Goal: Communication & Community: Share content

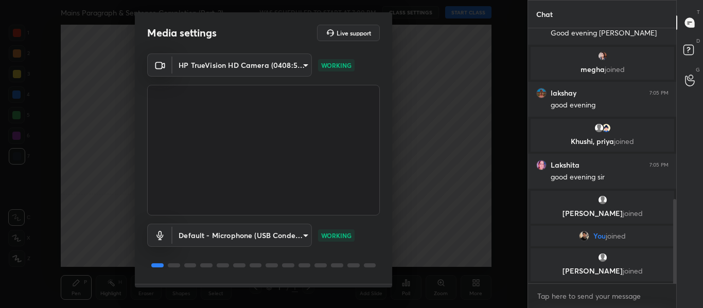
scroll to position [29, 0]
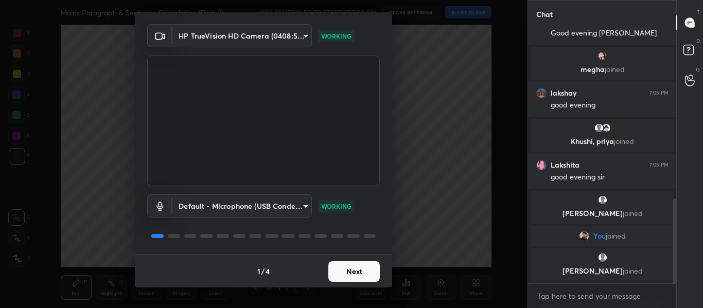
click at [350, 270] on button "Next" at bounding box center [353, 271] width 51 height 21
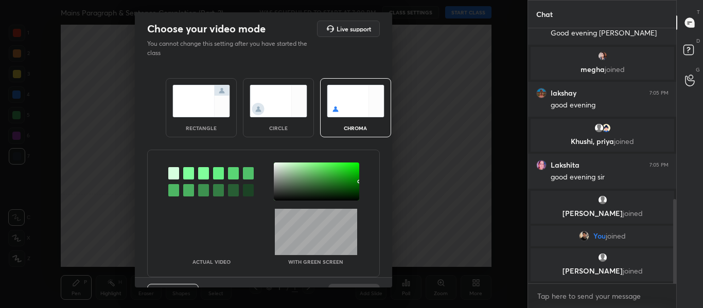
click at [350, 270] on div "Actual Video With green screen" at bounding box center [263, 214] width 233 height 128
click at [211, 101] on img at bounding box center [201, 101] width 58 height 32
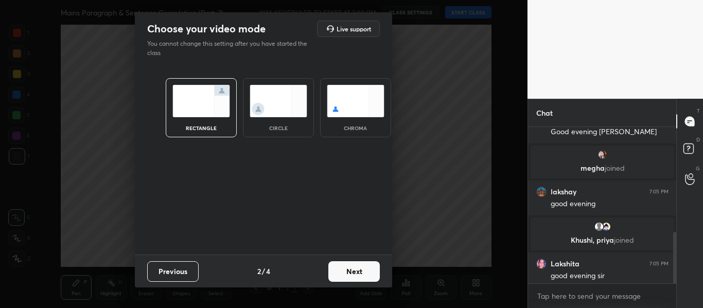
scroll to position [67, 145]
click at [365, 273] on button "Next" at bounding box center [353, 271] width 51 height 21
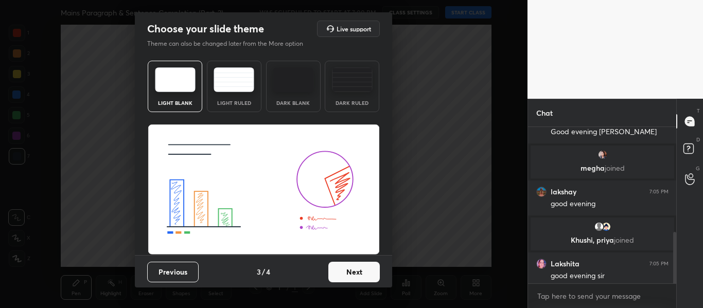
click at [365, 273] on button "Next" at bounding box center [353, 272] width 51 height 21
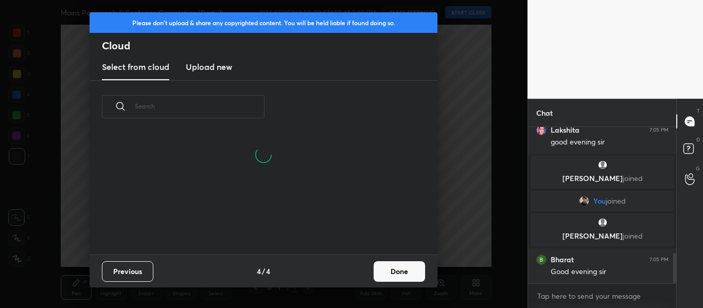
click at [410, 278] on button "Done" at bounding box center [399, 271] width 51 height 21
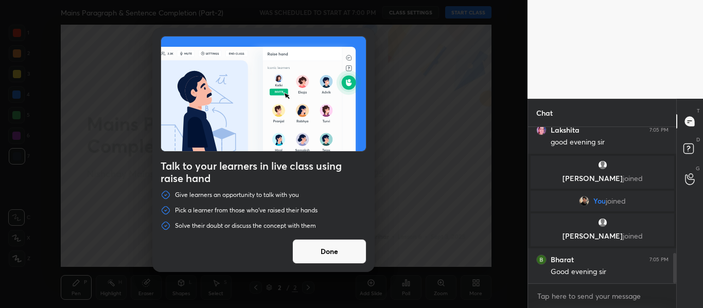
scroll to position [687, 0]
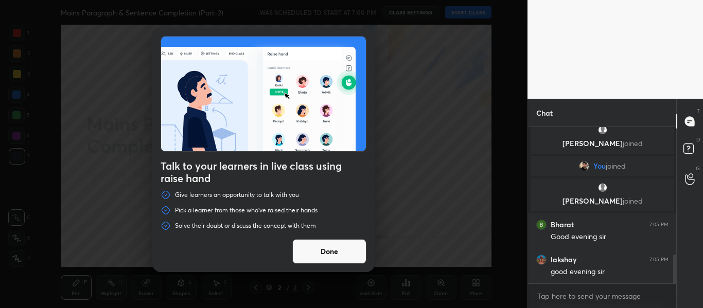
click at [466, 16] on div "Talk to your learners in live class using raise hand Give learners an opportuni…" at bounding box center [263, 154] width 527 height 308
click at [337, 252] on button "Done" at bounding box center [329, 251] width 74 height 25
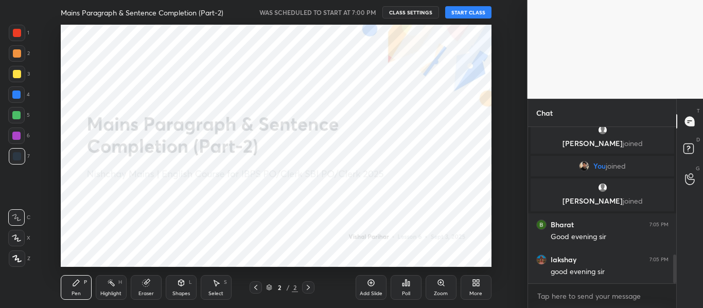
click at [476, 11] on button "START CLASS" at bounding box center [468, 12] width 46 height 12
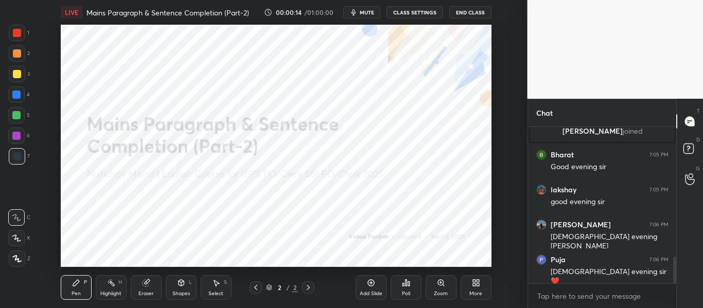
click at [21, 29] on div at bounding box center [17, 33] width 16 height 16
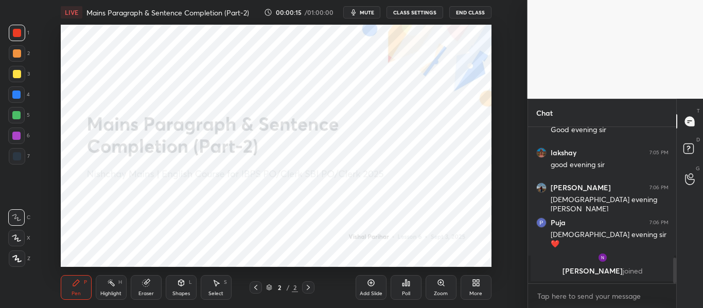
click at [17, 258] on icon at bounding box center [16, 258] width 9 height 7
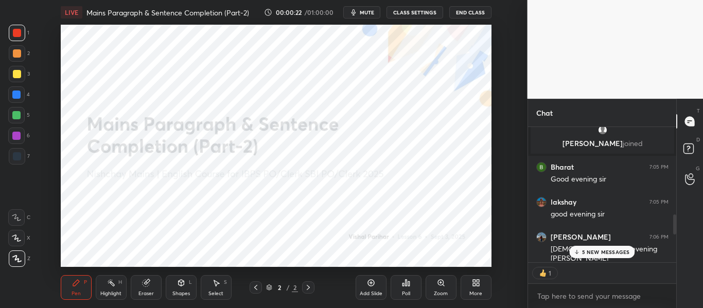
scroll to position [132, 145]
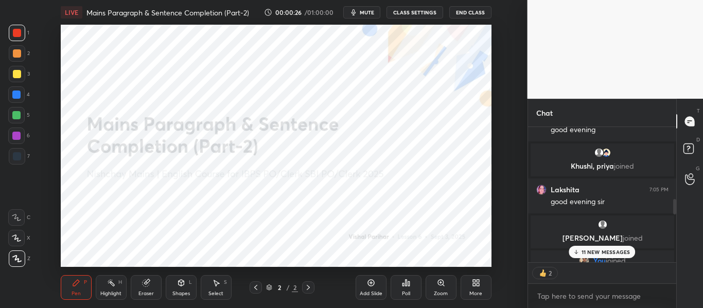
click at [596, 252] on p "11 NEW MESSAGES" at bounding box center [605, 252] width 49 height 6
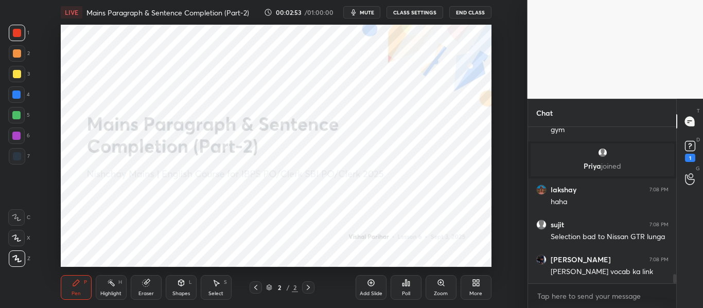
scroll to position [2512, 0]
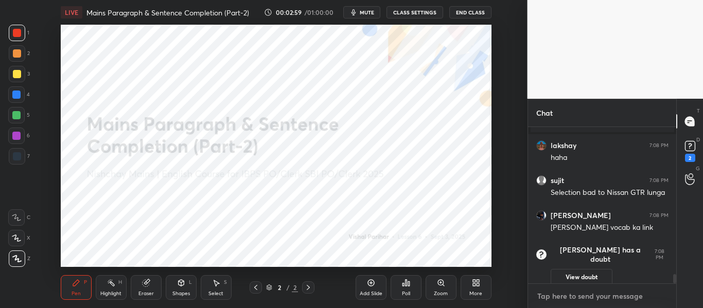
type textarea "x"
click at [590, 293] on textarea at bounding box center [602, 296] width 132 height 16
paste textarea "👉Drive: [URL][DOMAIN_NAME]"
type textarea "👉Drive: [URL][DOMAIN_NAME]"
type textarea "x"
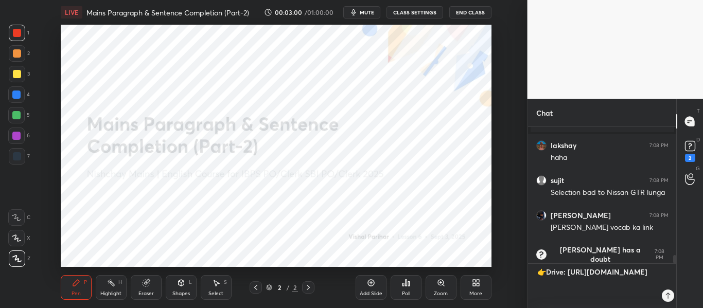
scroll to position [4, 4]
type textarea "👉Drive: [URL][DOMAIN_NAME]"
type textarea "x"
click at [661, 297] on icon at bounding box center [660, 296] width 8 height 8
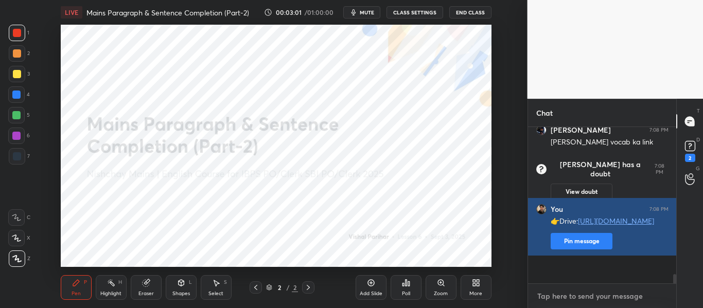
scroll to position [2528, 0]
click at [579, 250] on button "Pin message" at bounding box center [582, 241] width 62 height 16
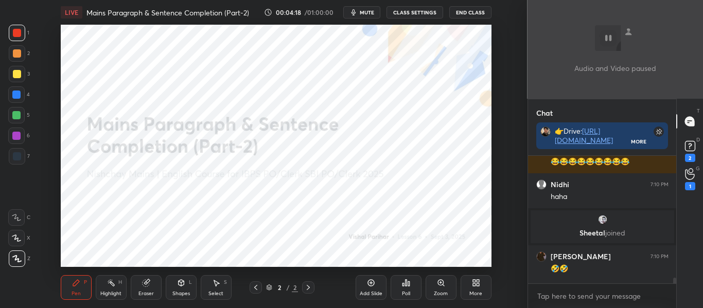
scroll to position [2781, 0]
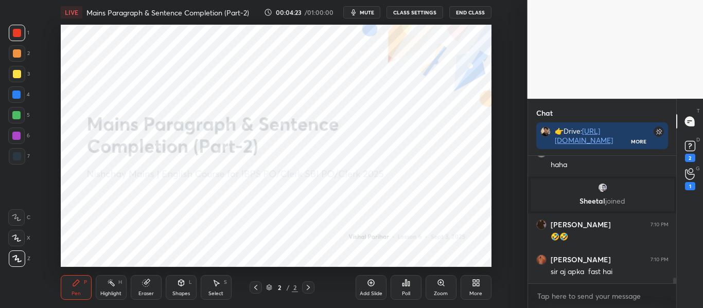
click at [475, 292] on div "More" at bounding box center [475, 293] width 13 height 5
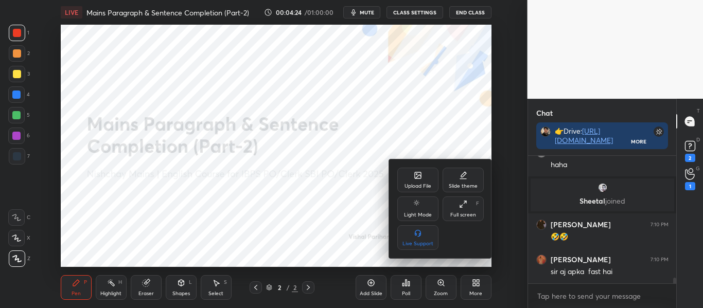
click at [417, 180] on div "Upload File" at bounding box center [417, 180] width 41 height 25
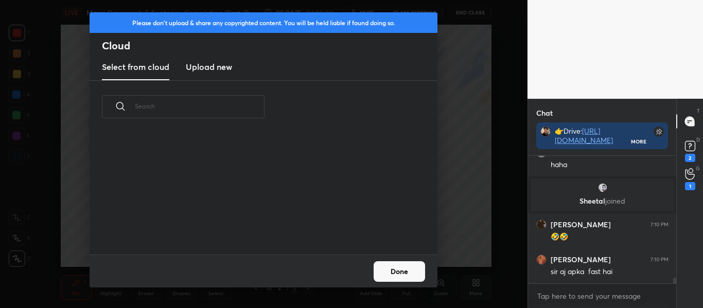
scroll to position [121, 330]
click at [198, 77] on new "Upload new" at bounding box center [209, 68] width 46 height 26
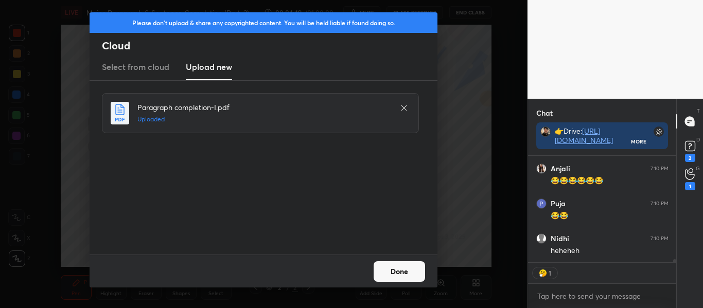
scroll to position [3304, 0]
click at [403, 277] on button "Done" at bounding box center [399, 271] width 51 height 21
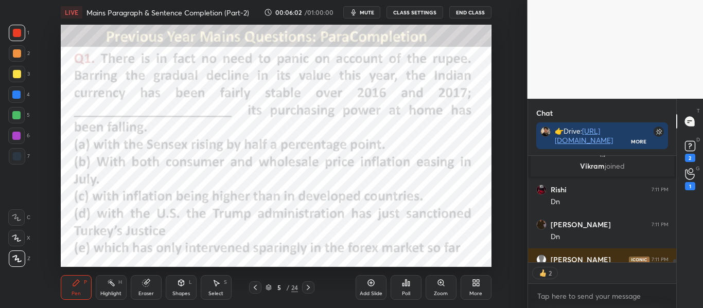
scroll to position [3825, 0]
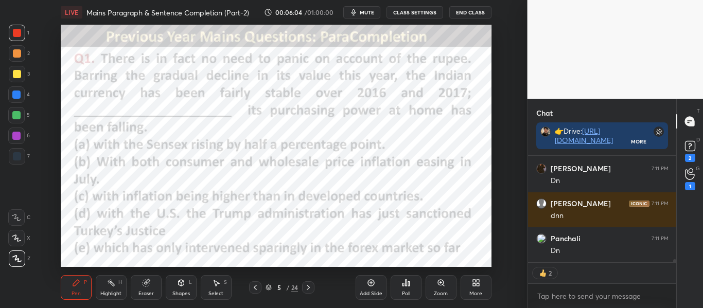
click at [411, 282] on div "Poll" at bounding box center [406, 287] width 31 height 25
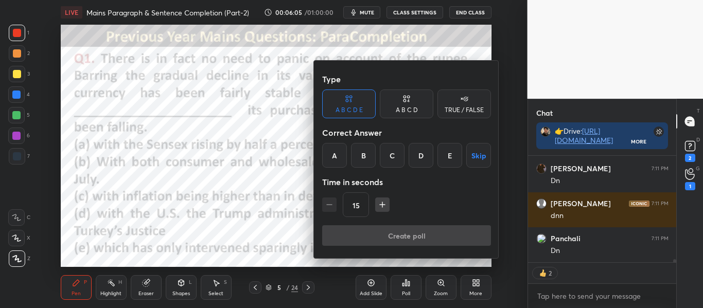
click at [396, 153] on div "C" at bounding box center [392, 155] width 25 height 25
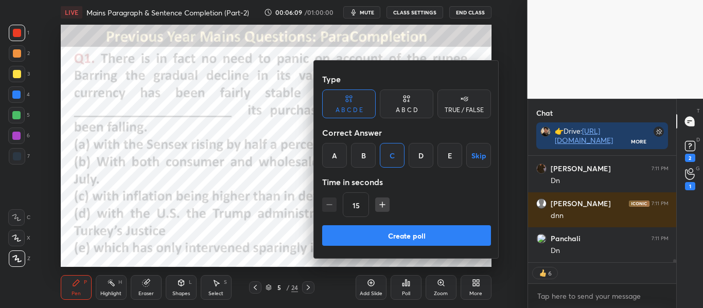
click at [474, 240] on button "Create poll" at bounding box center [406, 235] width 169 height 21
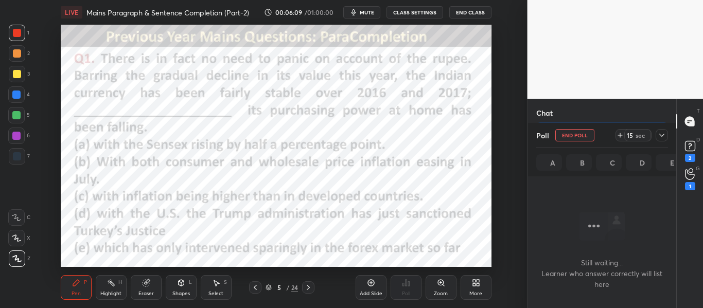
scroll to position [1, 4]
click at [660, 133] on icon at bounding box center [662, 135] width 8 height 8
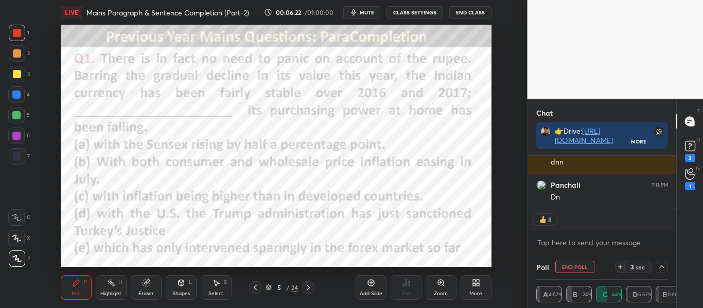
click at [17, 96] on div at bounding box center [16, 95] width 8 height 8
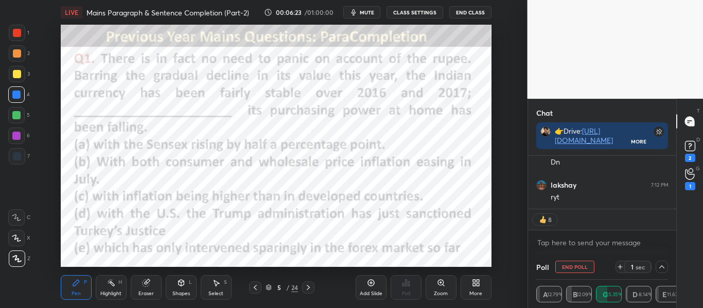
click at [19, 136] on div at bounding box center [16, 136] width 8 height 8
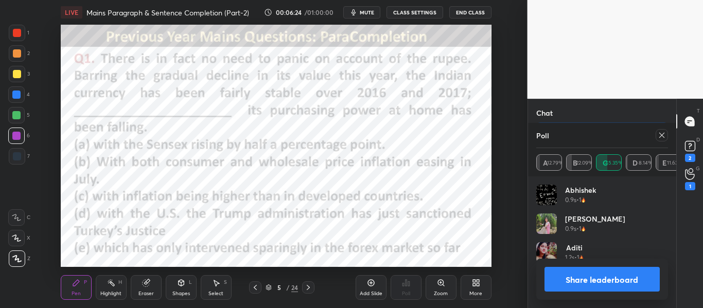
scroll to position [4, 4]
click at [661, 137] on icon at bounding box center [662, 135] width 8 height 8
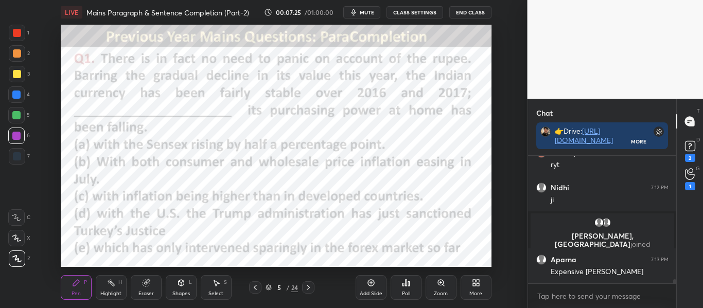
scroll to position [3908, 0]
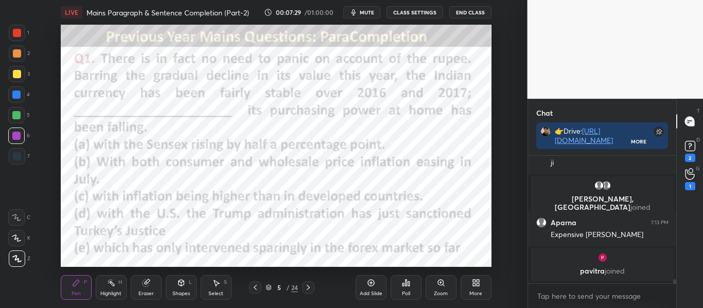
click at [19, 96] on div at bounding box center [16, 95] width 8 height 8
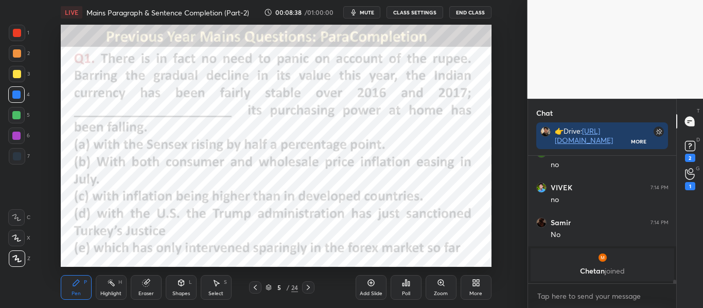
scroll to position [4305, 0]
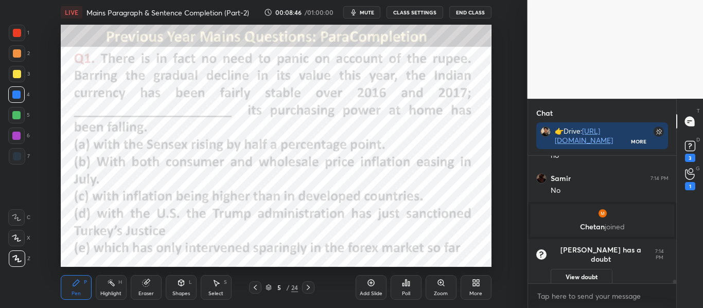
click at [12, 135] on div at bounding box center [16, 136] width 8 height 8
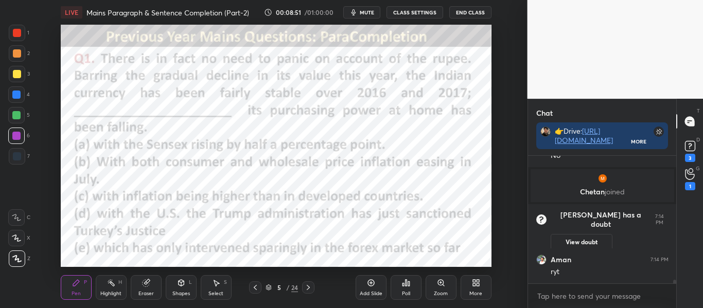
click at [595, 234] on button "View doubt" at bounding box center [582, 242] width 62 height 16
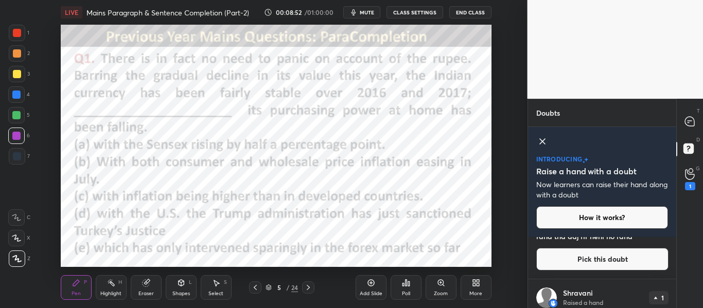
click at [541, 139] on icon at bounding box center [542, 141] width 12 height 12
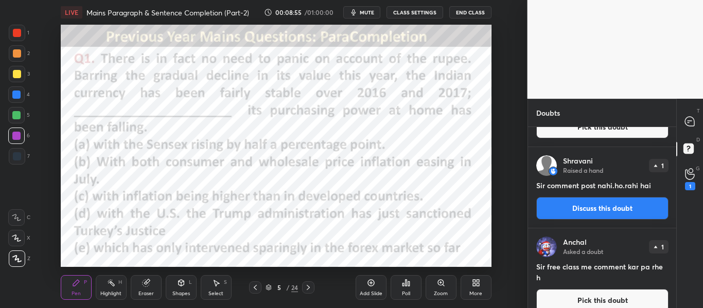
scroll to position [84, 0]
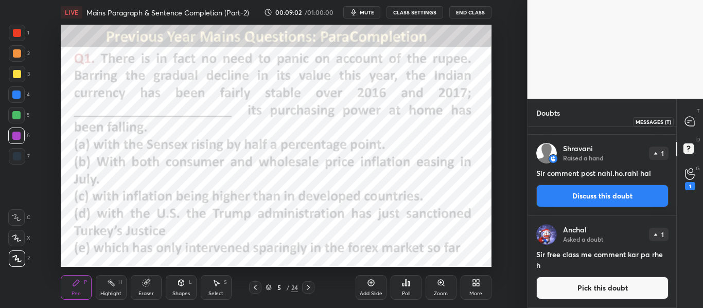
click at [689, 119] on icon at bounding box center [689, 121] width 9 height 9
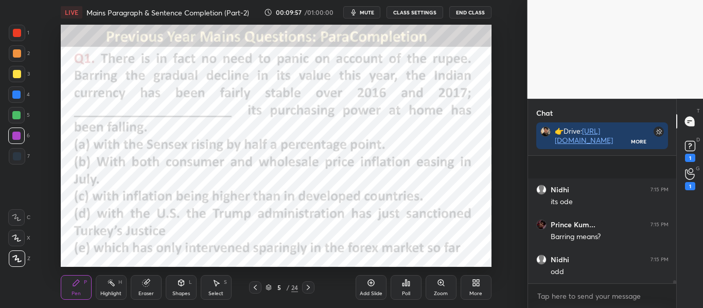
scroll to position [4955, 0]
click at [308, 288] on icon at bounding box center [308, 288] width 8 height 8
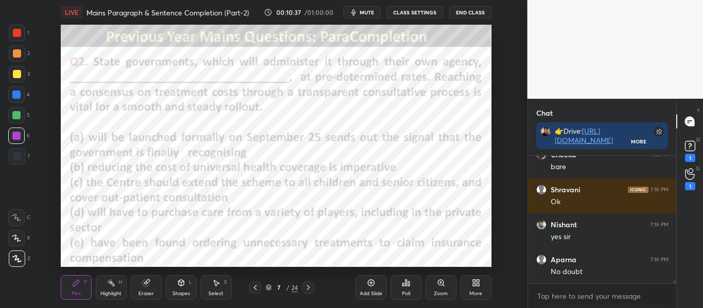
scroll to position [5130, 0]
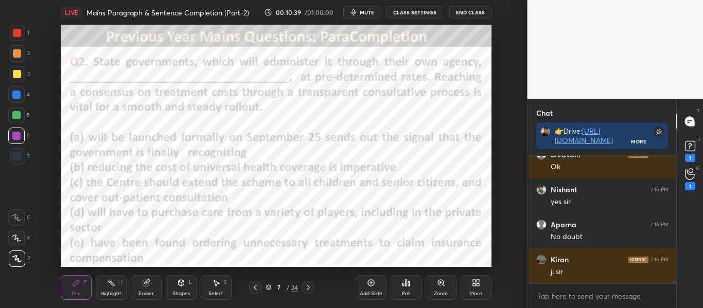
click at [368, 15] on span "mute" at bounding box center [367, 12] width 14 height 7
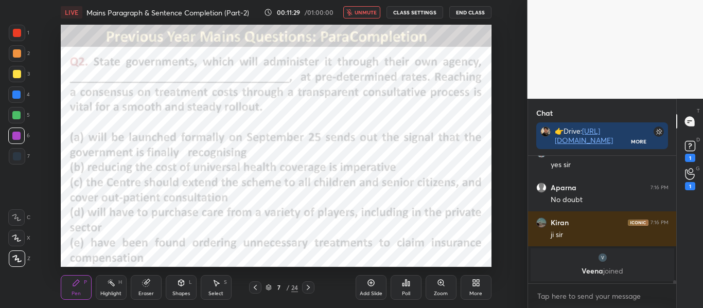
click at [361, 9] on span "unmute" at bounding box center [366, 12] width 22 height 7
click at [407, 291] on div "Poll" at bounding box center [406, 293] width 8 height 5
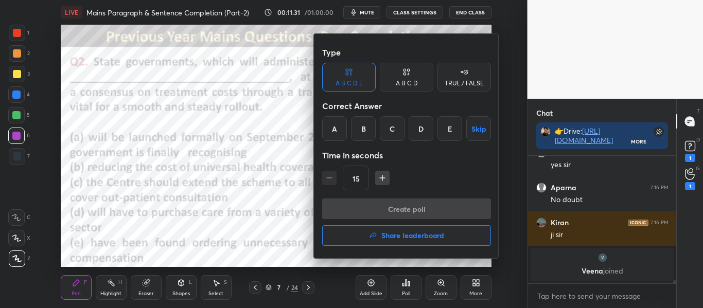
click at [420, 130] on div "D" at bounding box center [421, 128] width 25 height 25
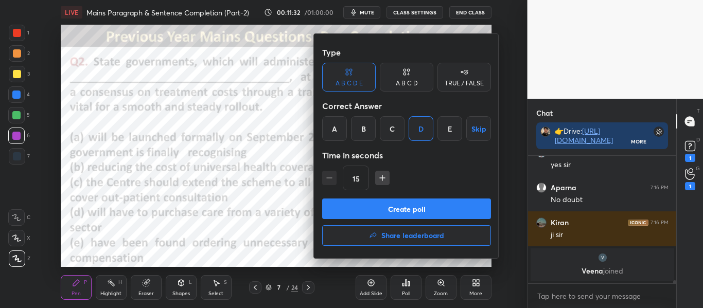
click at [470, 205] on button "Create poll" at bounding box center [406, 209] width 169 height 21
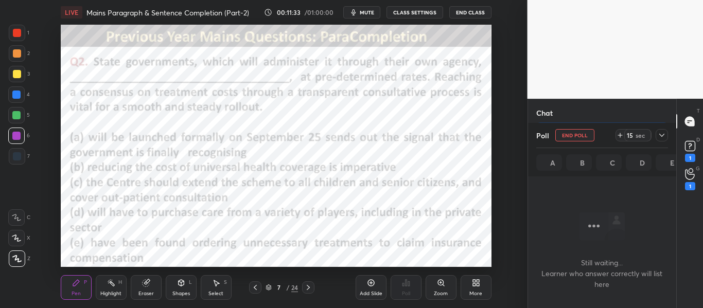
scroll to position [96, 145]
click at [662, 133] on icon at bounding box center [662, 135] width 8 height 8
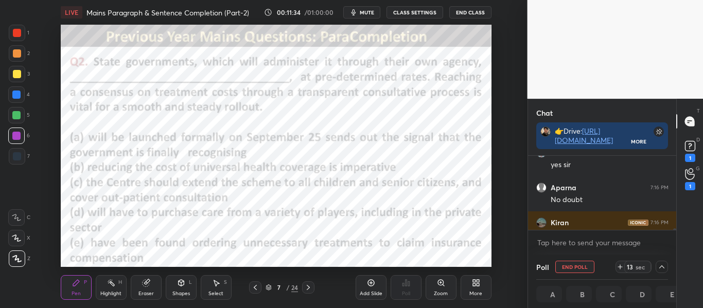
scroll to position [1, 4]
click at [621, 266] on icon at bounding box center [620, 267] width 8 height 8
click at [693, 168] on icon at bounding box center [690, 174] width 10 height 12
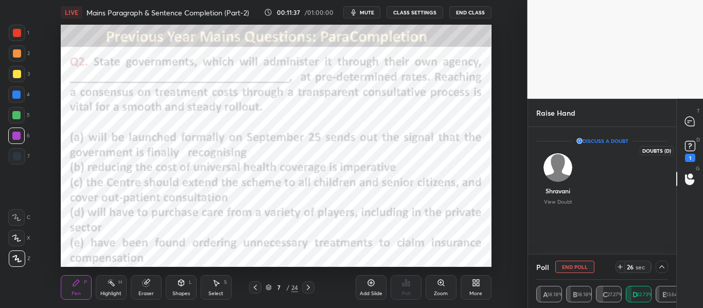
click at [691, 140] on icon at bounding box center [689, 145] width 15 height 15
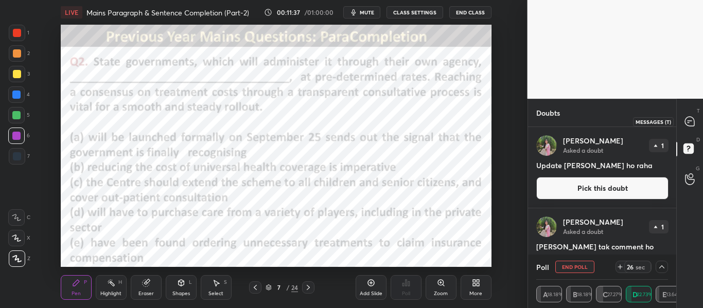
click at [686, 117] on icon at bounding box center [689, 121] width 9 height 9
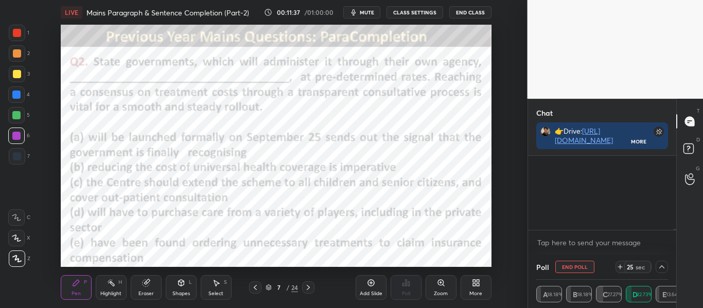
scroll to position [71, 145]
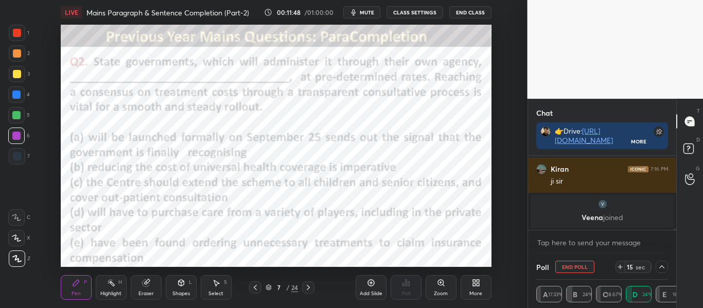
click at [578, 267] on button "End Poll" at bounding box center [574, 267] width 39 height 12
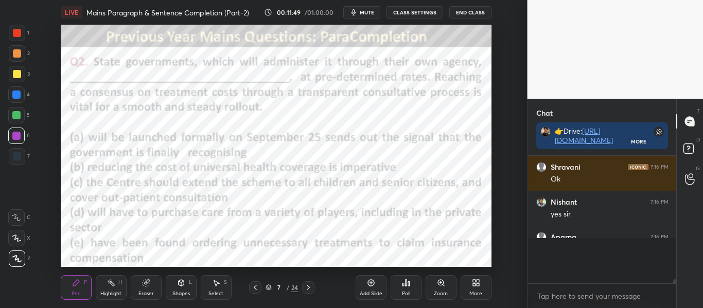
scroll to position [119, 145]
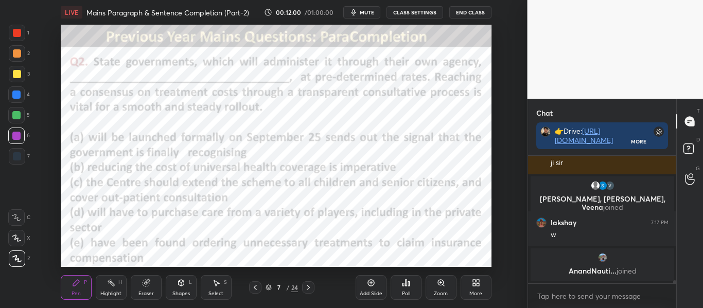
click at [21, 35] on div at bounding box center [17, 33] width 8 height 8
click at [15, 95] on div at bounding box center [16, 95] width 8 height 8
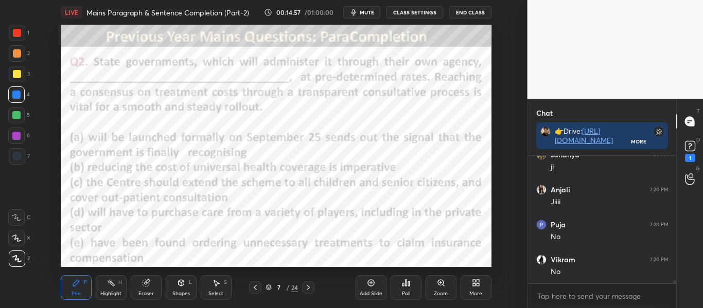
scroll to position [5614, 0]
click at [18, 37] on div at bounding box center [17, 33] width 16 height 16
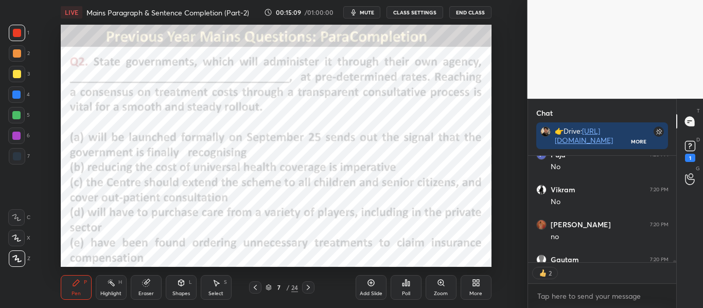
scroll to position [5705, 0]
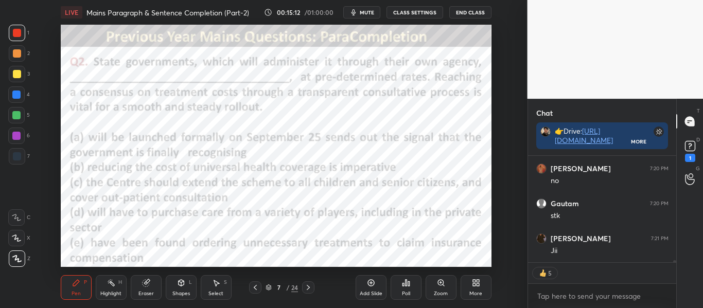
click at [311, 288] on icon at bounding box center [308, 288] width 8 height 8
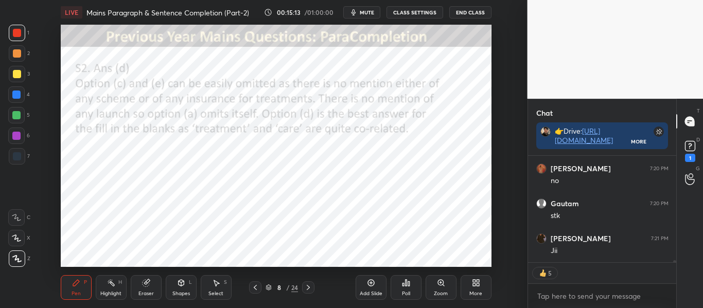
click at [311, 288] on icon at bounding box center [308, 288] width 8 height 8
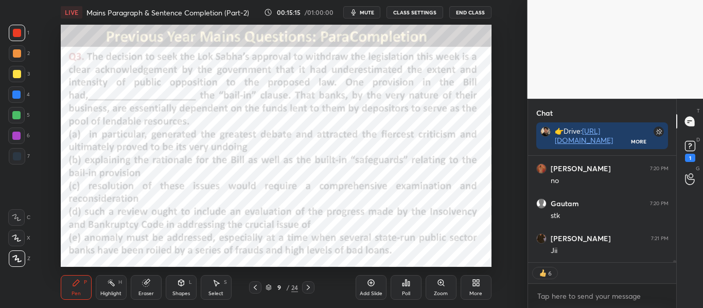
scroll to position [5740, 0]
click at [441, 259] on div "Add Slide Poll Zoom More" at bounding box center [424, 288] width 136 height 58
click at [447, 259] on div "Add Slide Poll Zoom More" at bounding box center [424, 288] width 136 height 58
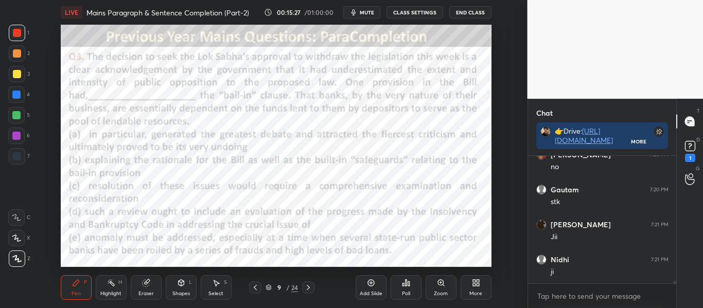
scroll to position [5719, 0]
click at [374, 15] on span "mute" at bounding box center [367, 12] width 14 height 7
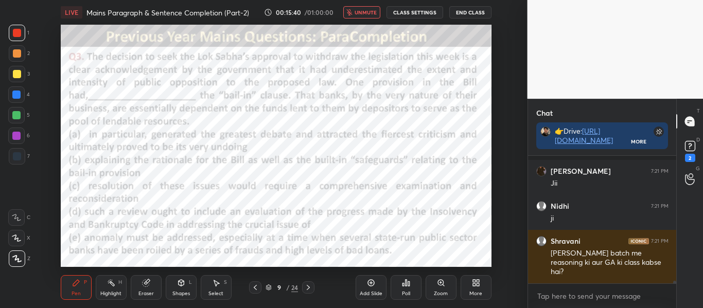
scroll to position [5816, 0]
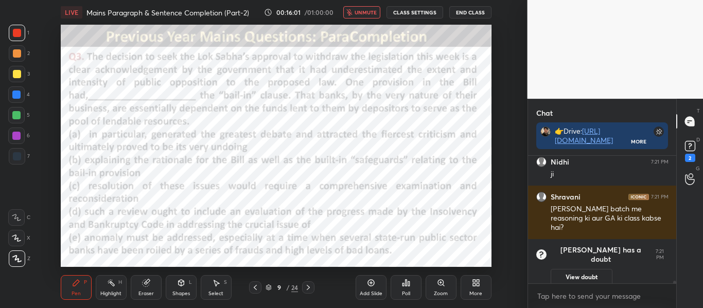
click at [22, 6] on div "1 2 3 4 5 6 7 C X Z C X Z E E Erase all H H LIVE Mains Paragraph & Sentence Com…" at bounding box center [259, 154] width 519 height 308
click at [592, 273] on button "View doubt" at bounding box center [582, 277] width 62 height 16
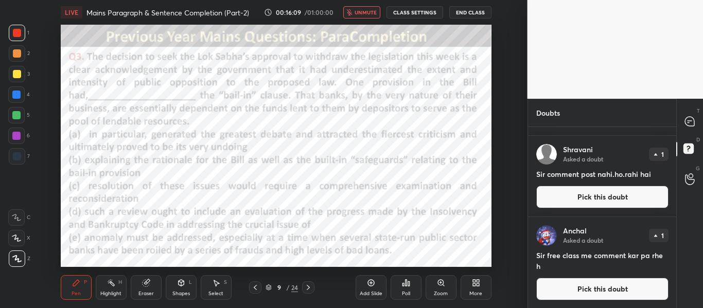
scroll to position [350, 0]
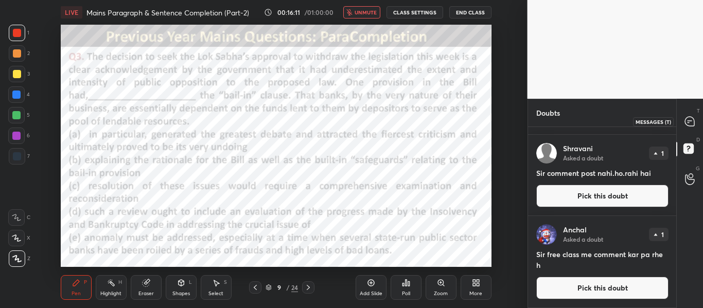
click at [691, 128] on div at bounding box center [690, 121] width 21 height 19
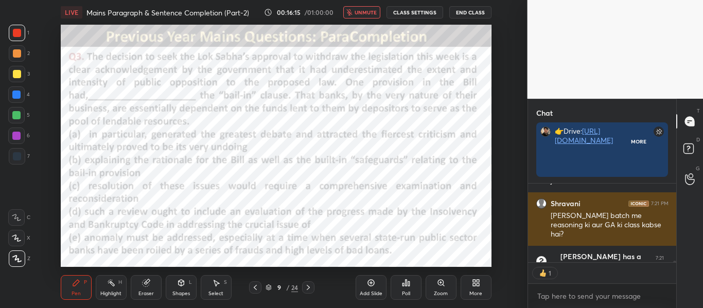
scroll to position [4, 4]
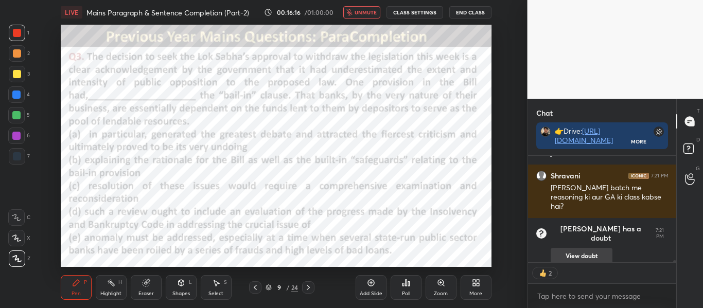
click at [592, 248] on button "View doubt" at bounding box center [582, 256] width 62 height 16
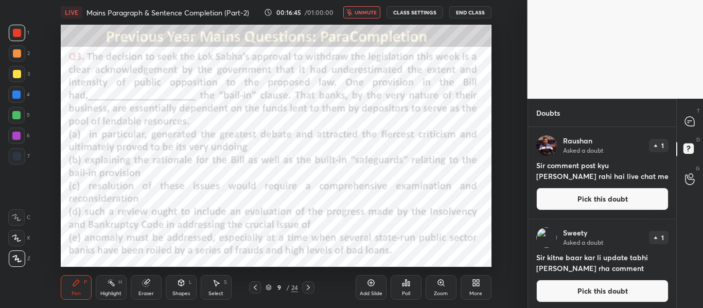
click at [682, 112] on div "T Messages (T)" at bounding box center [690, 121] width 26 height 29
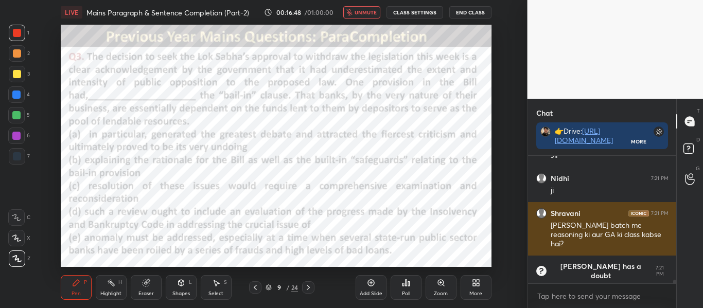
scroll to position [5887, 0]
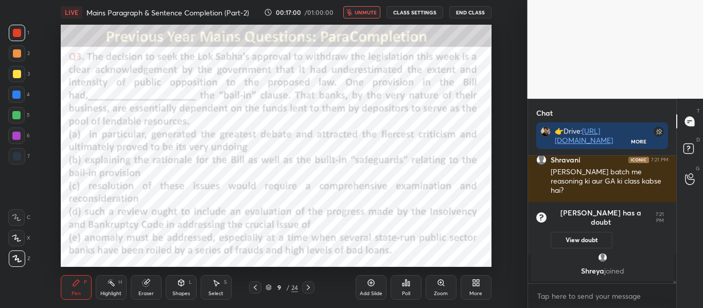
click at [368, 12] on span "unmute" at bounding box center [366, 12] width 22 height 7
click at [399, 285] on div "Poll" at bounding box center [406, 287] width 31 height 25
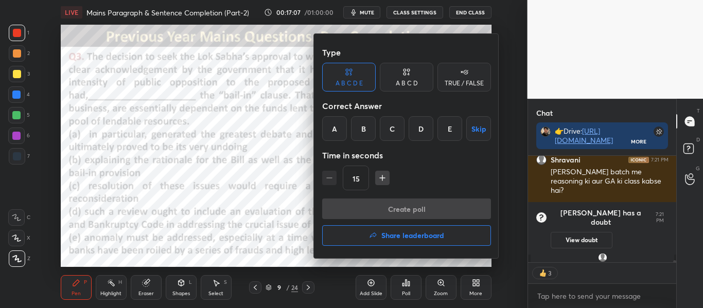
drag, startPoint x: 323, startPoint y: 131, endPoint x: 328, endPoint y: 134, distance: 6.2
click at [323, 131] on div "A" at bounding box center [334, 128] width 25 height 25
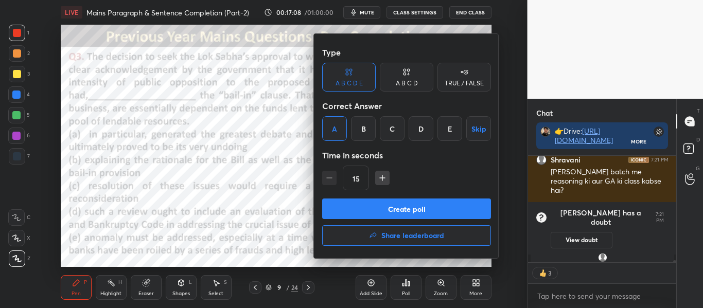
click at [386, 209] on button "Create poll" at bounding box center [406, 209] width 169 height 21
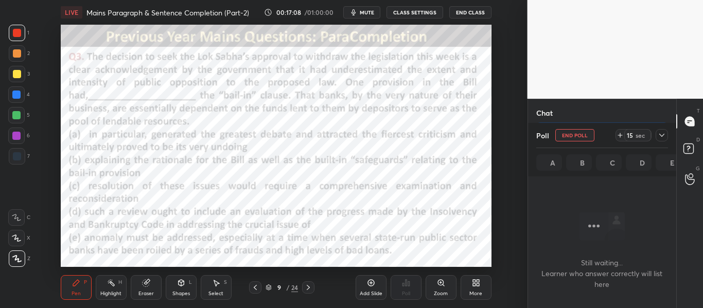
scroll to position [96, 145]
click at [662, 135] on icon at bounding box center [662, 135] width 8 height 8
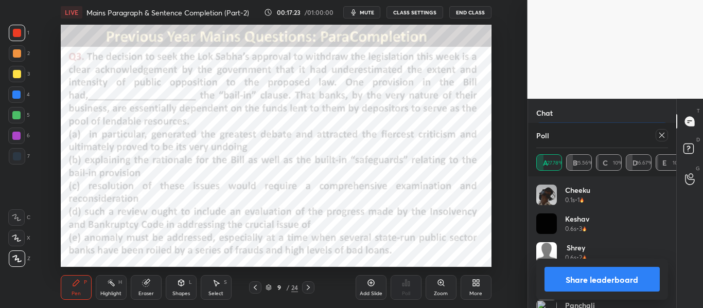
scroll to position [120, 129]
click at [661, 136] on icon at bounding box center [662, 135] width 8 height 8
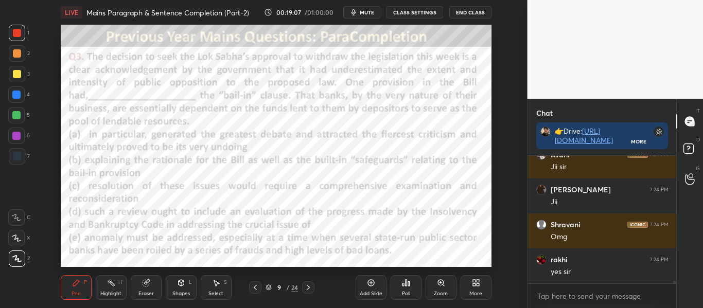
scroll to position [6007, 0]
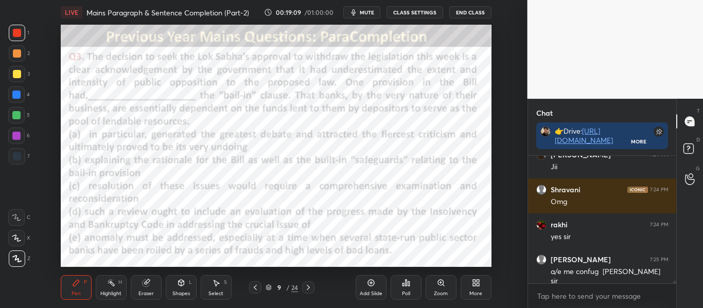
click at [22, 96] on div at bounding box center [16, 94] width 16 height 16
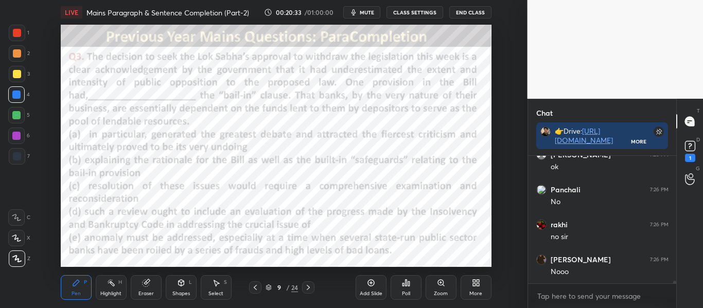
scroll to position [6621, 0]
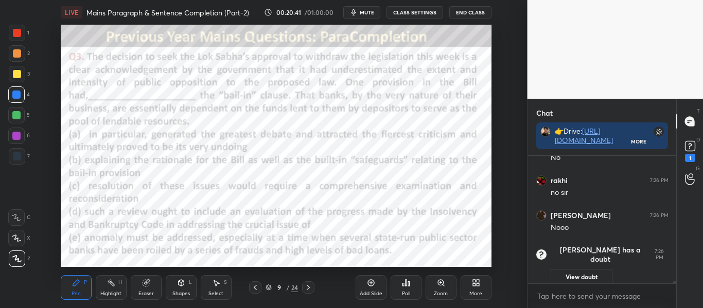
click at [18, 137] on div at bounding box center [16, 136] width 8 height 8
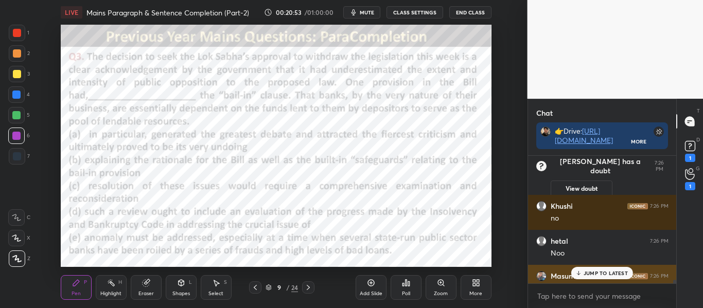
scroll to position [6388, 0]
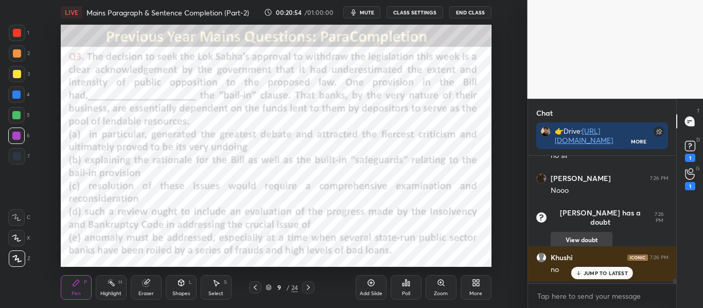
click at [578, 232] on button "View doubt" at bounding box center [582, 240] width 62 height 16
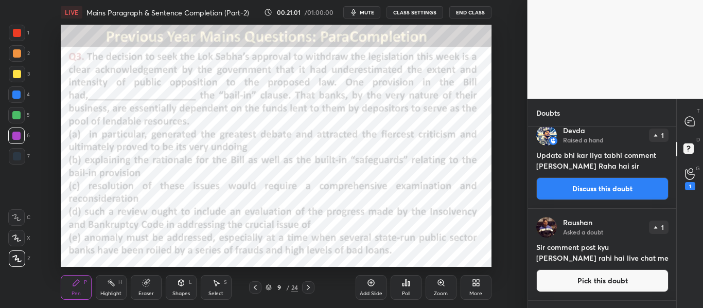
scroll to position [0, 0]
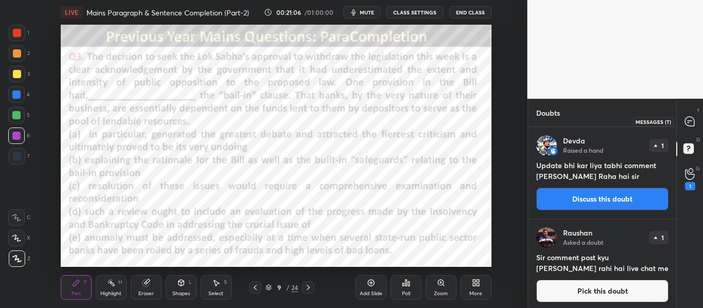
click at [689, 123] on icon at bounding box center [689, 121] width 9 height 9
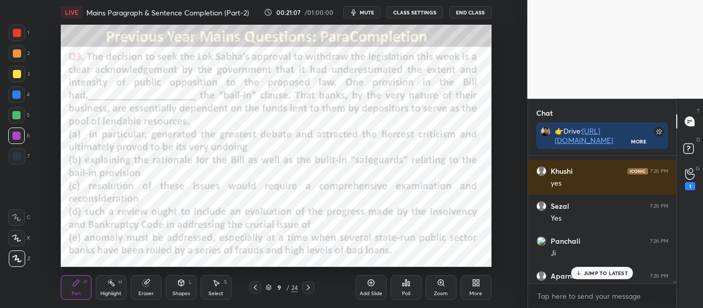
scroll to position [6852, 0]
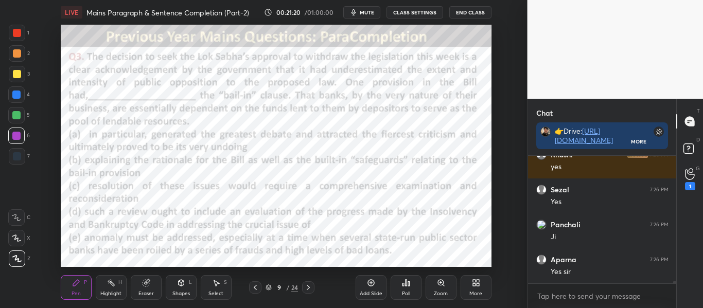
click at [307, 287] on icon at bounding box center [308, 288] width 8 height 8
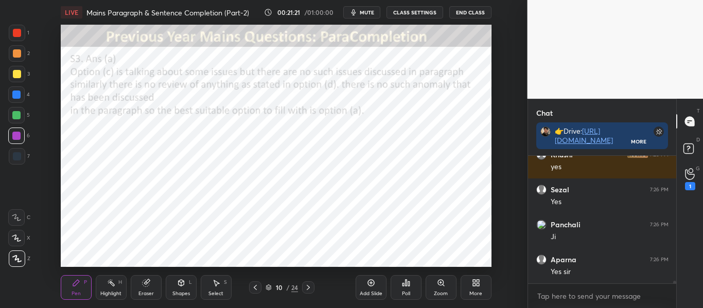
click at [479, 285] on icon at bounding box center [477, 285] width 3 height 3
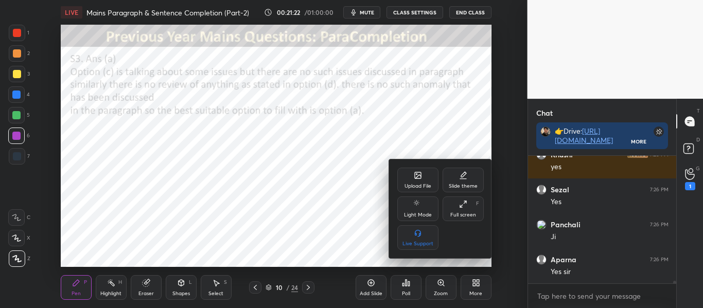
click at [416, 190] on div "Upload File" at bounding box center [417, 180] width 41 height 25
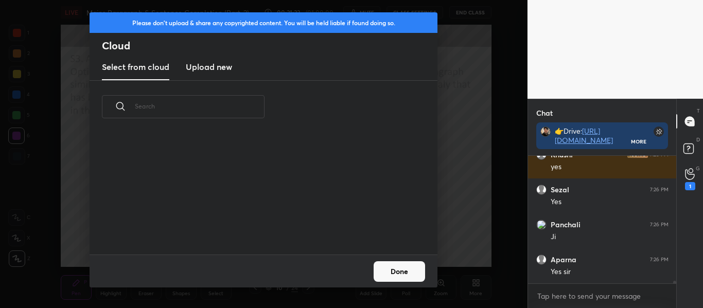
scroll to position [121, 330]
click at [197, 79] on new "Upload new" at bounding box center [209, 68] width 46 height 26
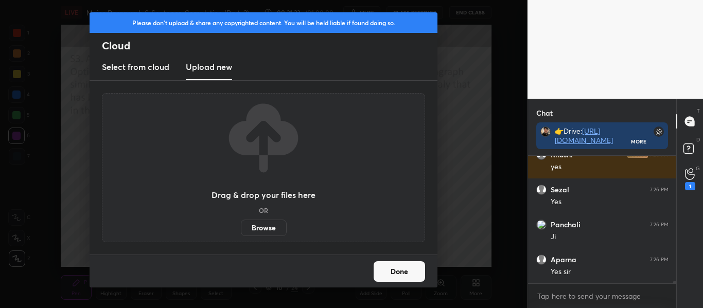
click at [255, 224] on label "Browse" at bounding box center [264, 228] width 46 height 16
click at [241, 224] on input "Browse" at bounding box center [241, 228] width 0 height 16
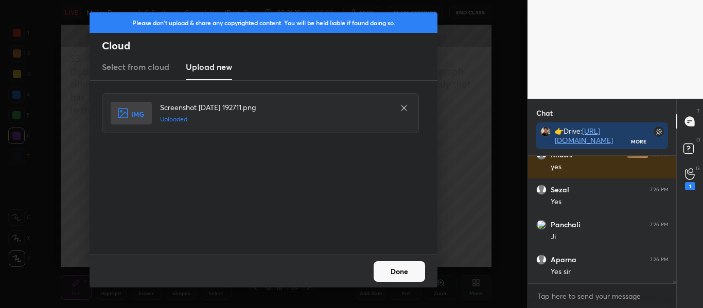
click at [413, 274] on button "Done" at bounding box center [399, 271] width 51 height 21
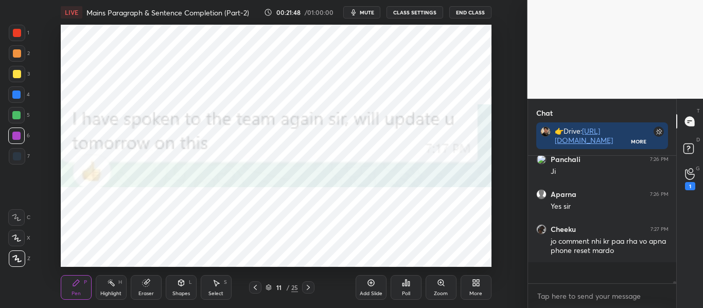
scroll to position [6896, 0]
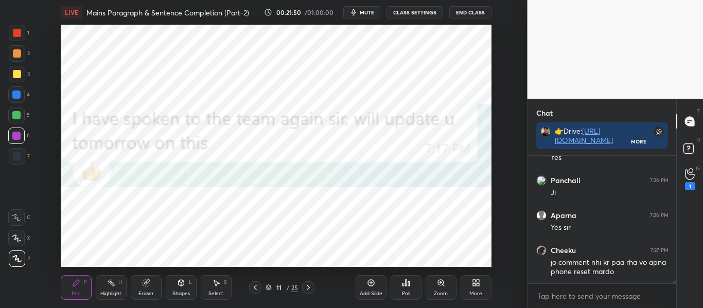
click at [255, 286] on icon at bounding box center [255, 288] width 8 height 8
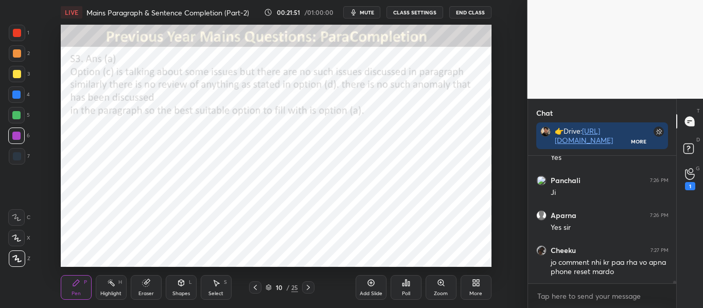
click at [308, 286] on icon at bounding box center [308, 287] width 3 height 5
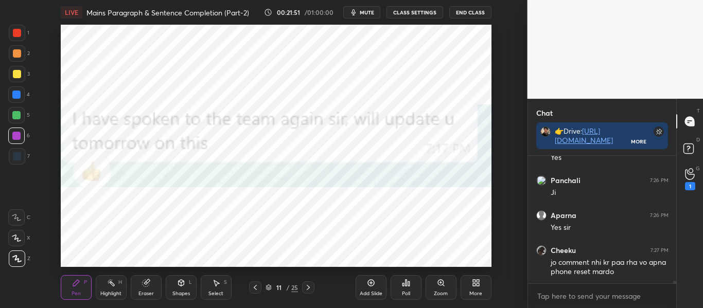
click at [307, 286] on icon at bounding box center [308, 287] width 3 height 5
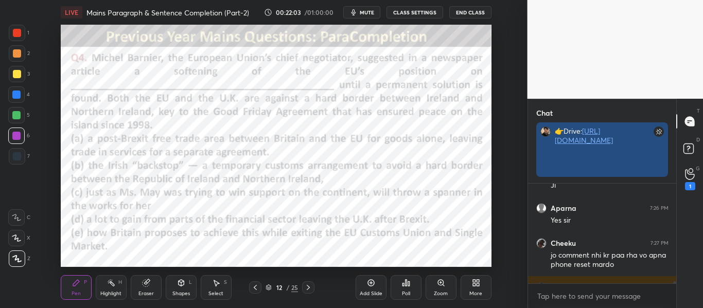
scroll to position [6994, 0]
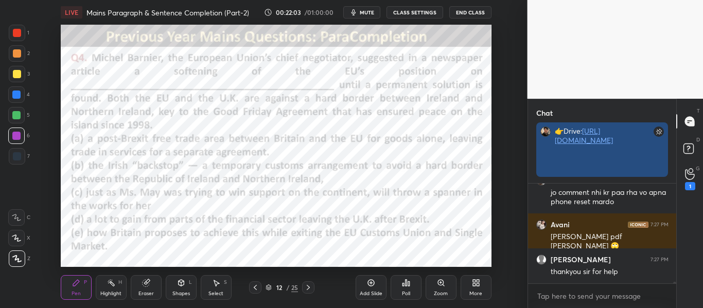
click at [568, 142] on link "[URL][DOMAIN_NAME]" at bounding box center [584, 135] width 58 height 19
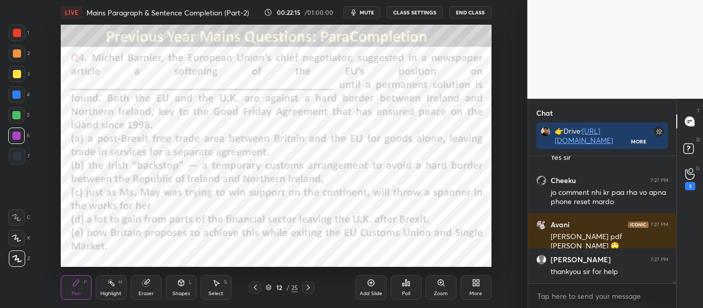
scroll to position [7001, 0]
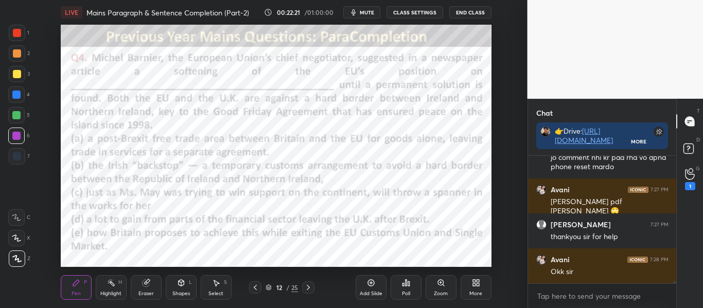
click at [370, 12] on span "mute" at bounding box center [367, 12] width 14 height 7
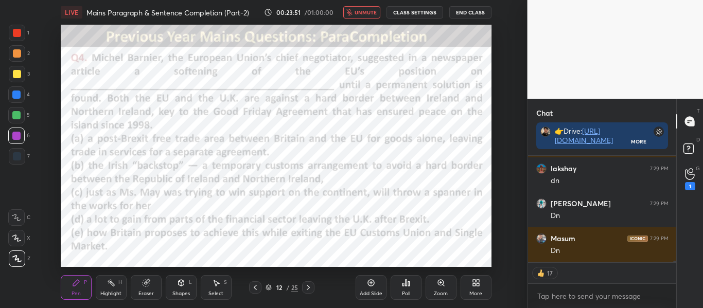
scroll to position [6917, 0]
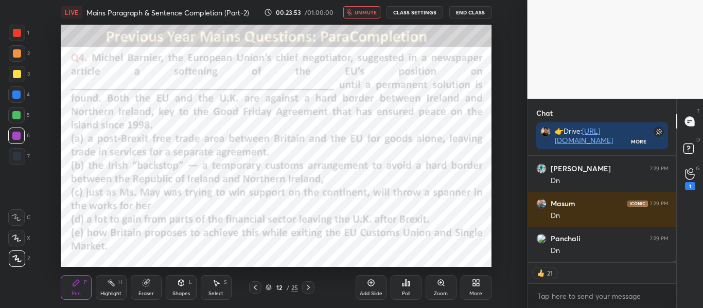
click at [357, 6] on div "LIVE Mains Paragraph & Sentence Completion (Part-2) 00:23:53 / 01:00:00 unmute …" at bounding box center [276, 12] width 431 height 25
click at [360, 9] on span "unmute" at bounding box center [366, 12] width 22 height 7
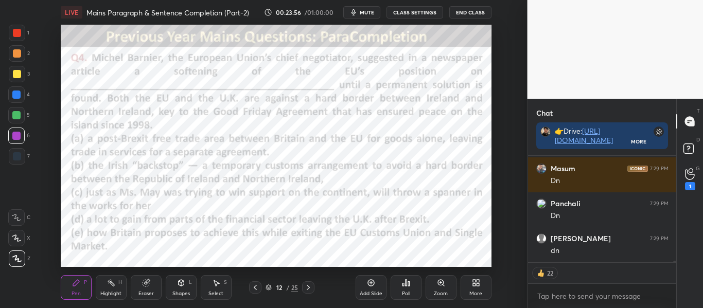
click at [410, 291] on div "Poll" at bounding box center [406, 293] width 8 height 5
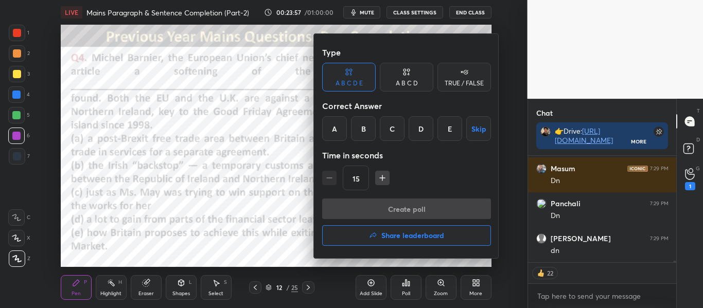
click at [376, 126] on div "A B C D E Skip" at bounding box center [406, 128] width 169 height 25
click at [373, 126] on div "B" at bounding box center [363, 128] width 25 height 25
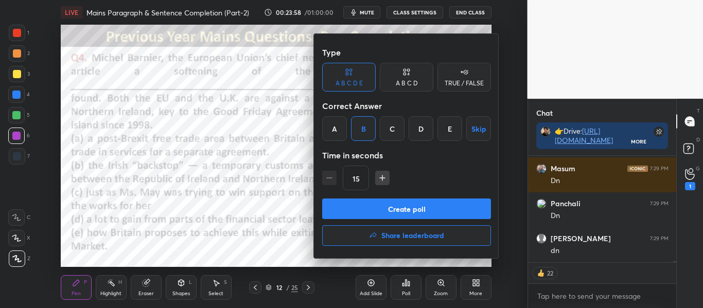
click at [399, 211] on button "Create poll" at bounding box center [406, 209] width 169 height 21
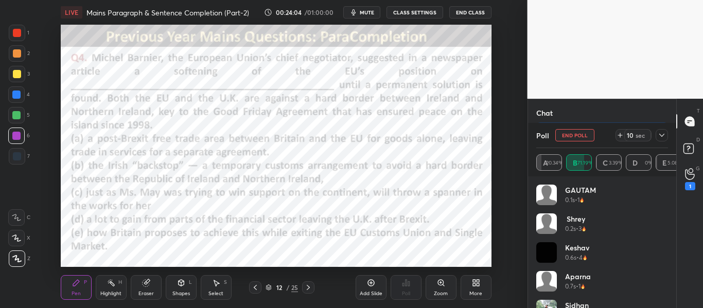
scroll to position [6984, 0]
click at [662, 133] on icon at bounding box center [662, 135] width 8 height 8
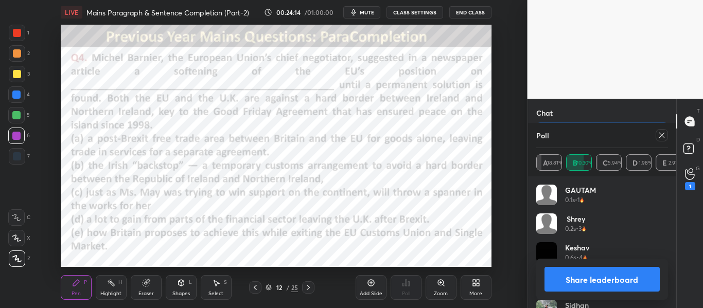
scroll to position [120, 129]
click at [659, 136] on icon at bounding box center [662, 135] width 8 height 8
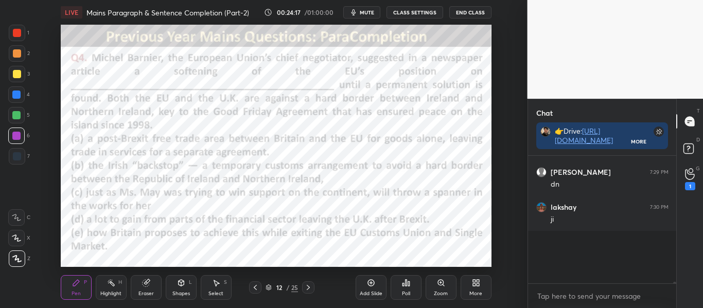
scroll to position [4, 4]
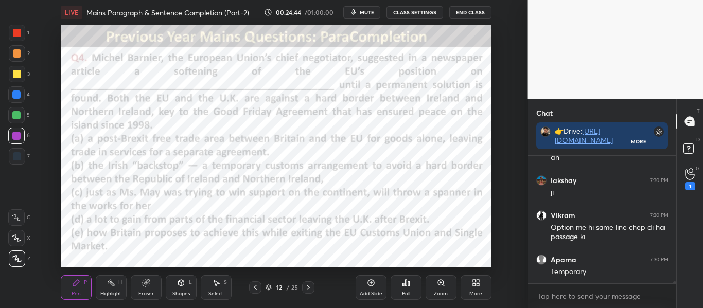
click at [17, 90] on div at bounding box center [16, 94] width 16 height 16
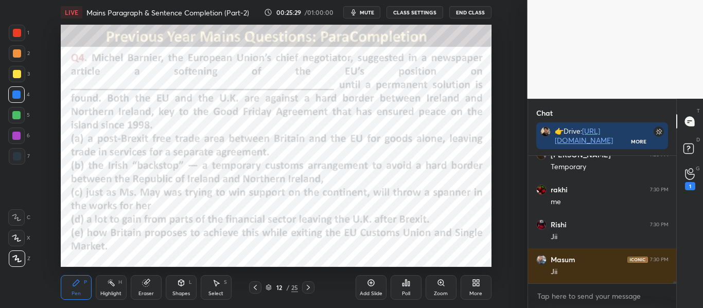
click at [17, 136] on div at bounding box center [16, 136] width 8 height 8
click at [18, 100] on div at bounding box center [16, 94] width 16 height 16
click at [686, 174] on icon at bounding box center [690, 174] width 10 height 12
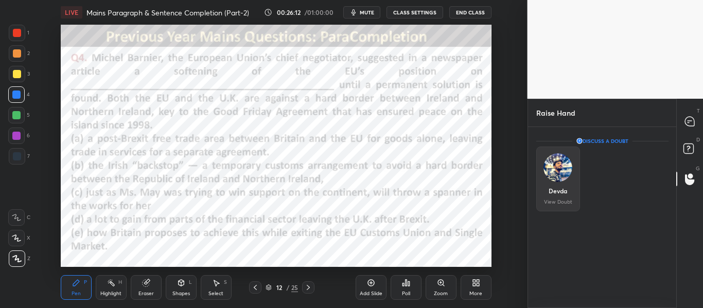
click at [561, 168] on img "grid" at bounding box center [557, 167] width 29 height 29
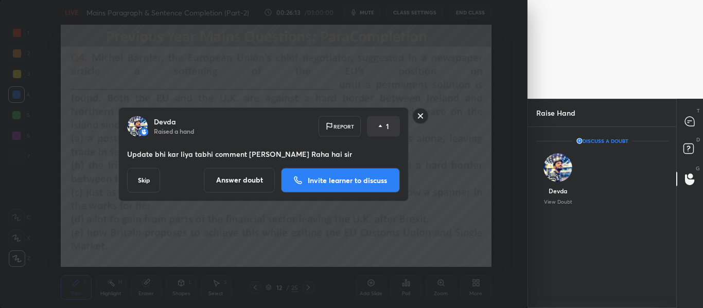
click at [419, 117] on rect at bounding box center [421, 116] width 16 height 16
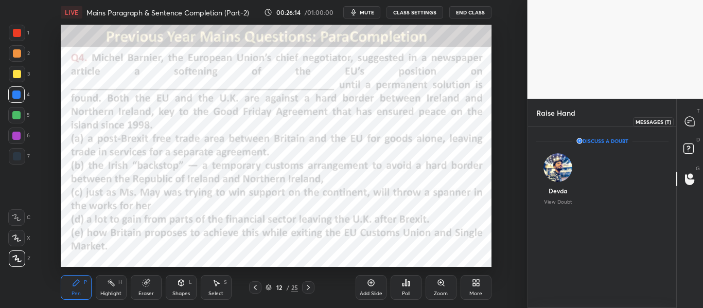
click at [691, 121] on icon at bounding box center [689, 121] width 9 height 9
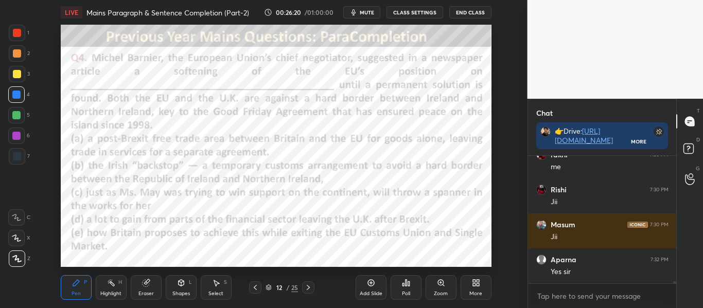
scroll to position [7581, 0]
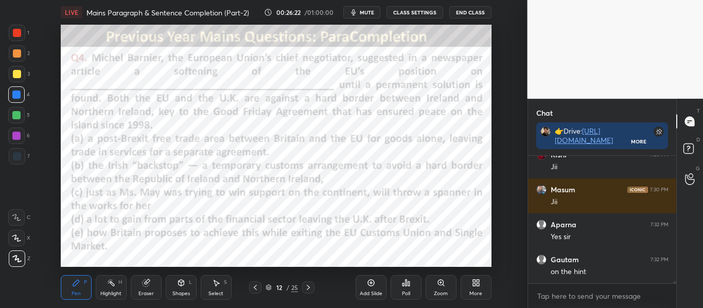
click at [311, 288] on icon at bounding box center [308, 288] width 8 height 8
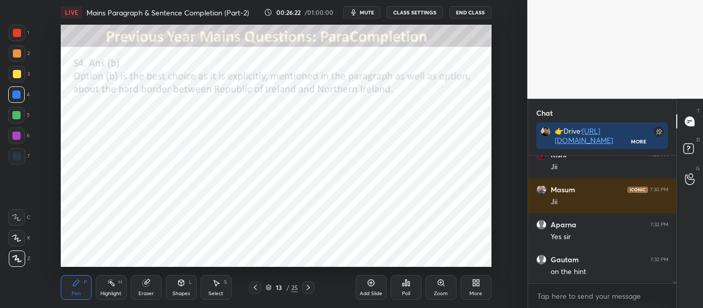
click at [311, 288] on icon at bounding box center [308, 288] width 8 height 8
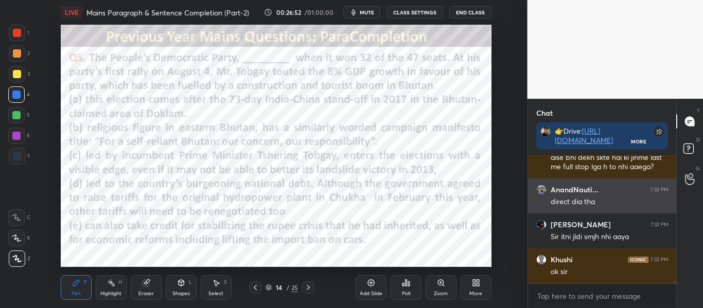
scroll to position [7768, 0]
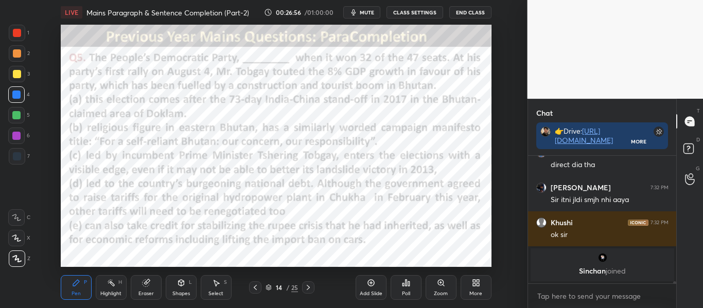
click at [371, 11] on span "mute" at bounding box center [367, 12] width 14 height 7
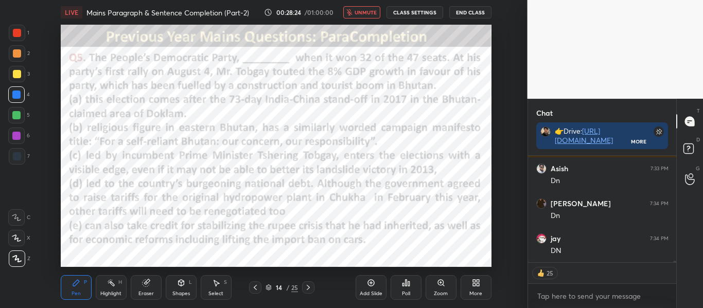
scroll to position [7549, 0]
click at [364, 12] on span "unmute" at bounding box center [366, 12] width 22 height 7
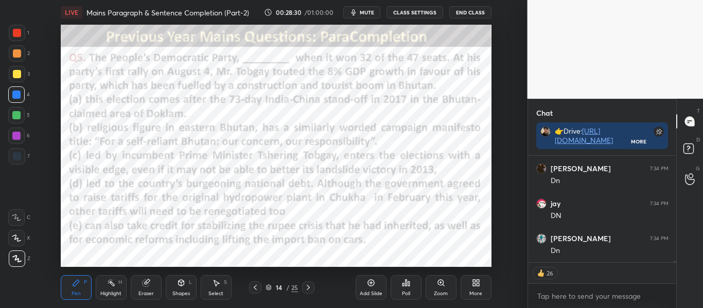
click at [402, 286] on icon at bounding box center [406, 283] width 8 height 8
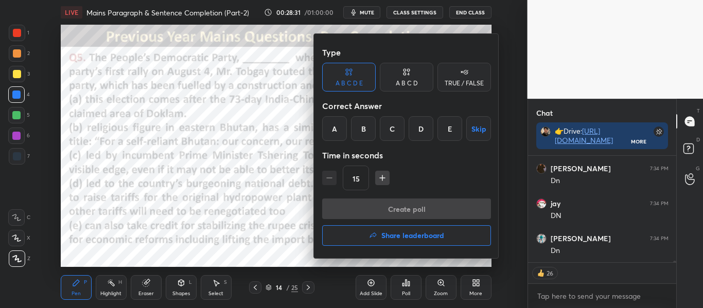
click at [400, 127] on div "C" at bounding box center [392, 128] width 25 height 25
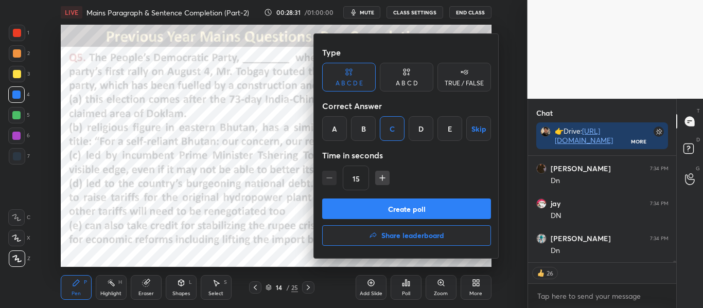
click at [430, 208] on button "Create poll" at bounding box center [406, 209] width 169 height 21
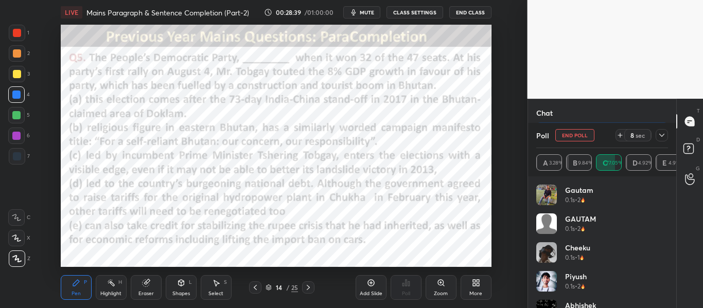
scroll to position [7616, 0]
click at [576, 136] on button "End Poll" at bounding box center [574, 135] width 39 height 12
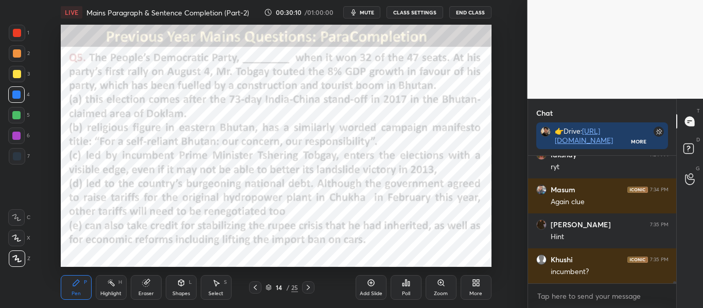
scroll to position [7703, 0]
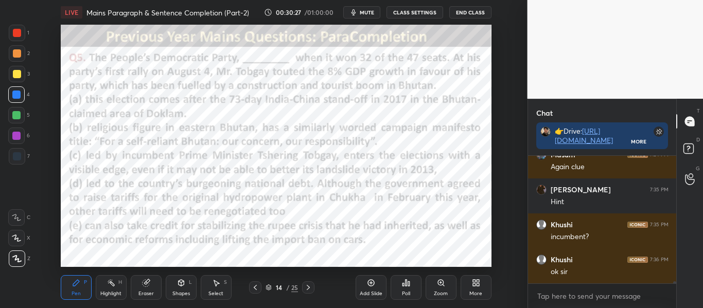
click at [311, 289] on icon at bounding box center [308, 288] width 8 height 8
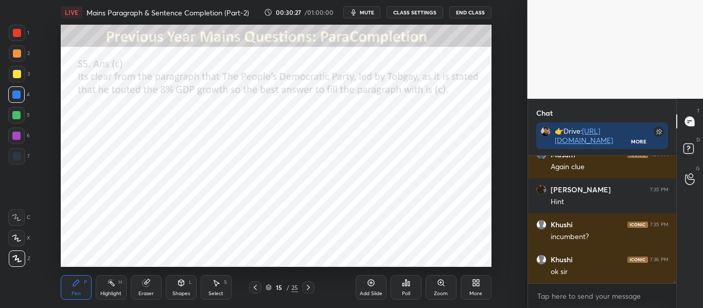
click at [311, 289] on icon at bounding box center [308, 288] width 8 height 8
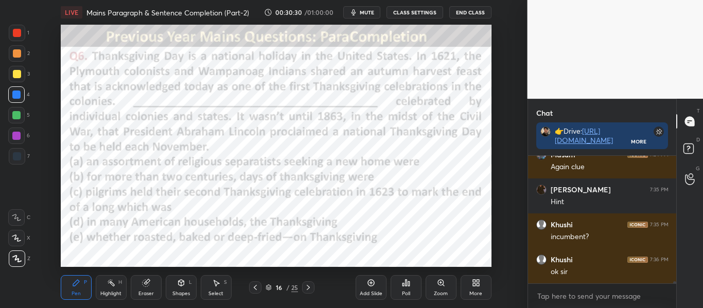
scroll to position [7738, 0]
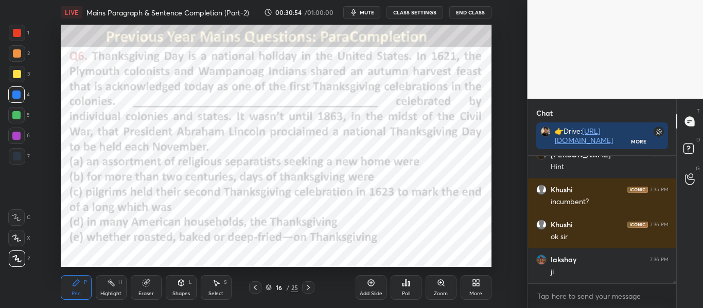
click at [370, 13] on span "mute" at bounding box center [367, 12] width 14 height 7
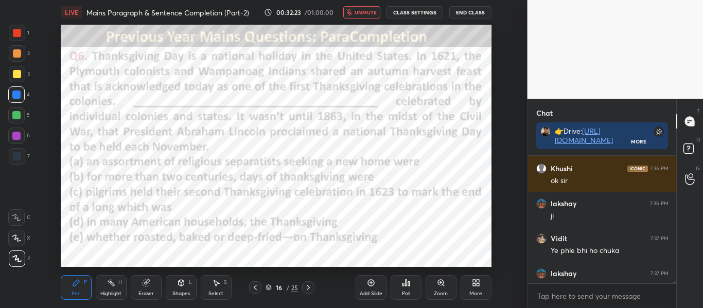
scroll to position [103, 145]
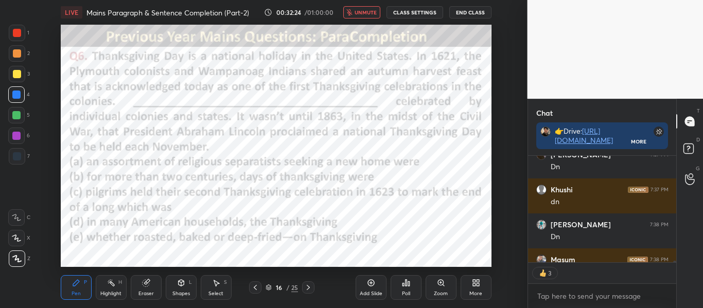
click at [372, 6] on div "LIVE Mains Paragraph & Sentence Completion (Part-2) 00:32:24 / 01:00:00 unmute …" at bounding box center [276, 12] width 431 height 25
click at [358, 5] on div "LIVE Mains Paragraph & Sentence Completion (Part-2) 00:32:25 / 01:00:00 unmute …" at bounding box center [276, 12] width 431 height 25
click at [361, 9] on span "unmute" at bounding box center [366, 12] width 22 height 7
click at [418, 289] on div "Poll" at bounding box center [406, 287] width 31 height 25
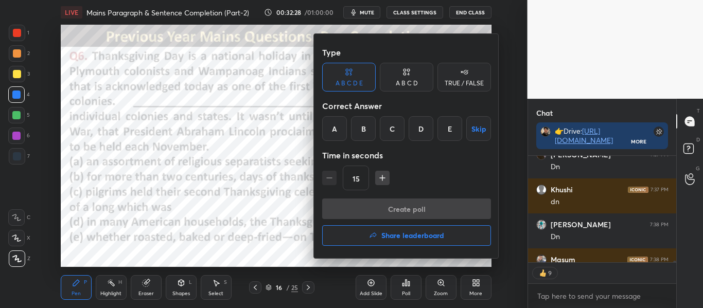
click at [393, 127] on div "C" at bounding box center [392, 128] width 25 height 25
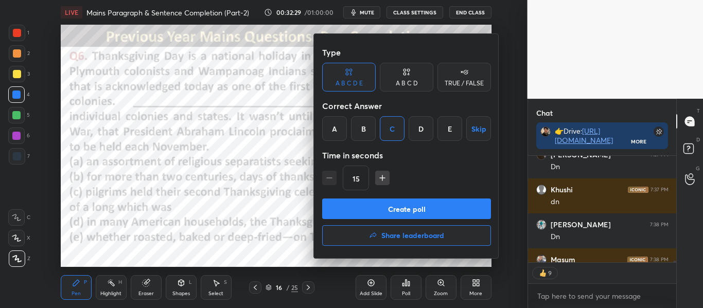
click at [438, 216] on button "Create poll" at bounding box center [406, 209] width 169 height 21
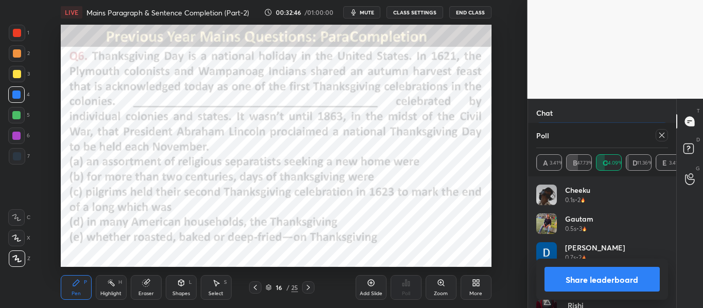
scroll to position [8176, 0]
click at [588, 266] on div "Share leaderboard" at bounding box center [602, 279] width 132 height 41
click at [661, 136] on icon at bounding box center [662, 135] width 8 height 8
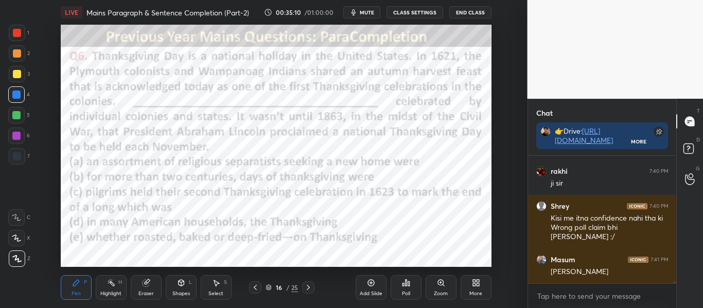
scroll to position [8622, 0]
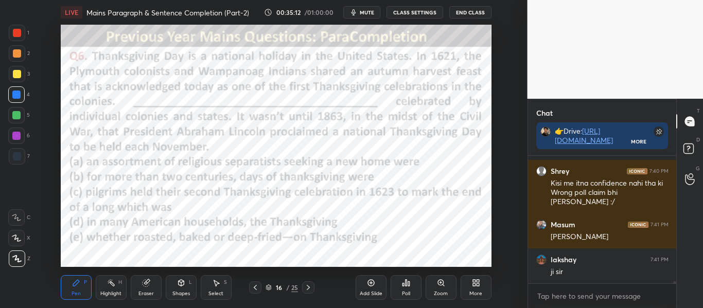
click at [305, 287] on icon at bounding box center [308, 288] width 8 height 8
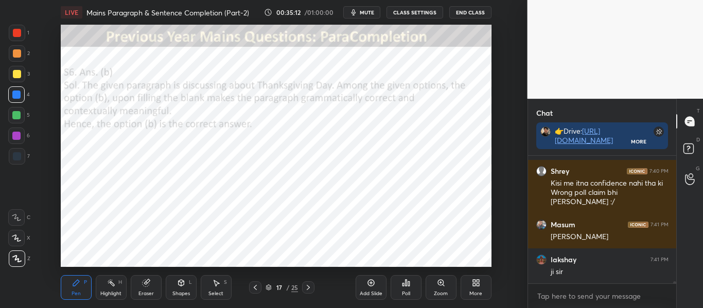
click at [305, 287] on icon at bounding box center [308, 288] width 8 height 8
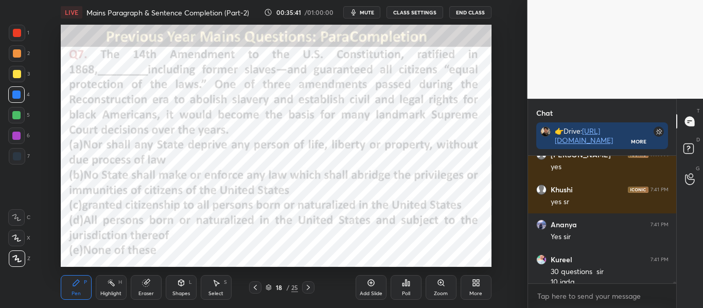
scroll to position [8912, 0]
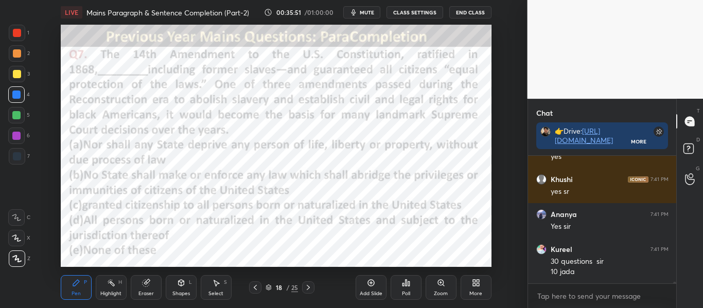
click at [361, 10] on button "mute" at bounding box center [361, 12] width 37 height 12
type textarea "x"
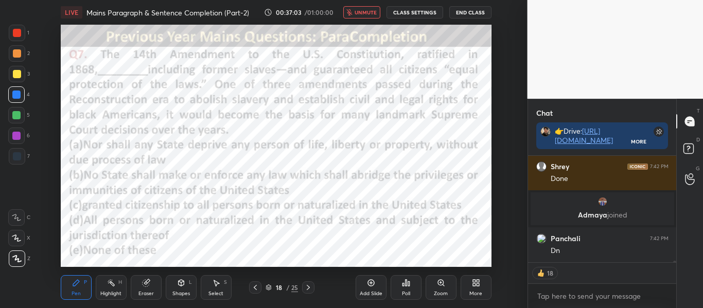
scroll to position [8785, 0]
click at [367, 9] on span "unmute" at bounding box center [366, 12] width 22 height 7
click at [407, 280] on icon at bounding box center [406, 283] width 8 height 8
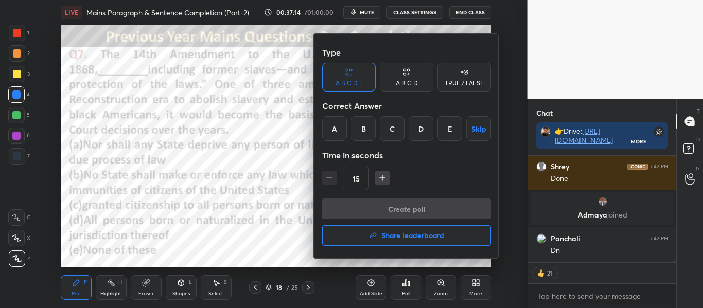
click at [395, 130] on div "C" at bounding box center [392, 128] width 25 height 25
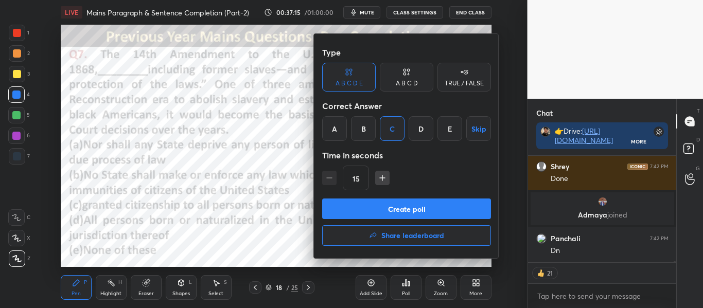
click at [453, 214] on button "Create poll" at bounding box center [406, 209] width 169 height 21
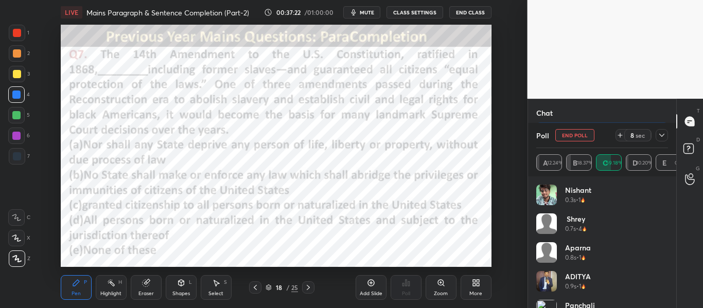
scroll to position [8875, 0]
click at [14, 32] on div at bounding box center [17, 33] width 8 height 8
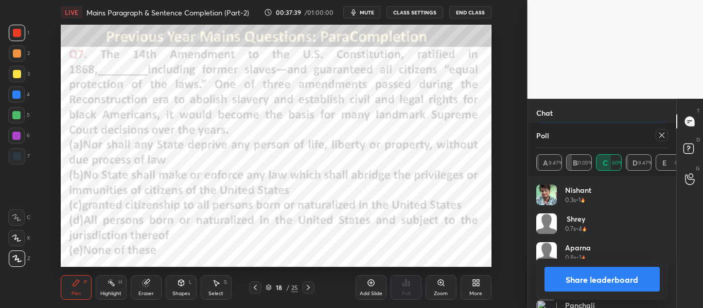
scroll to position [8852, 0]
click at [658, 139] on icon at bounding box center [662, 135] width 8 height 8
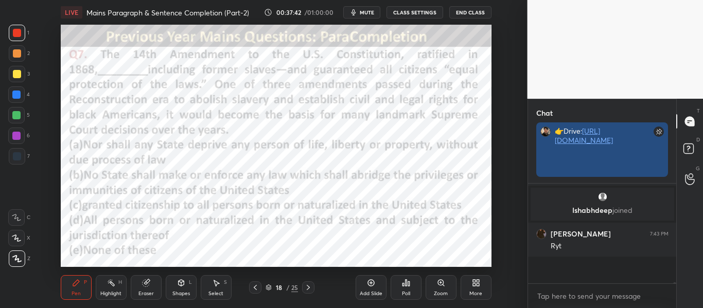
scroll to position [97, 145]
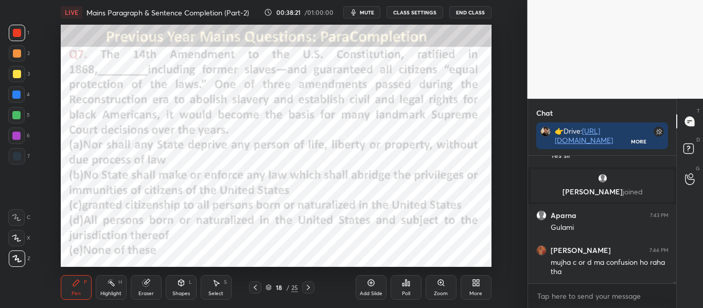
click at [17, 98] on div at bounding box center [16, 95] width 8 height 8
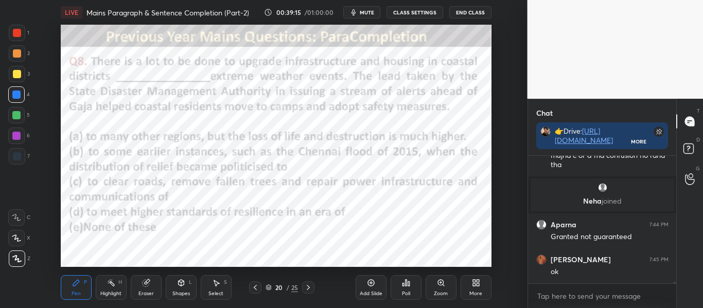
scroll to position [9081, 0]
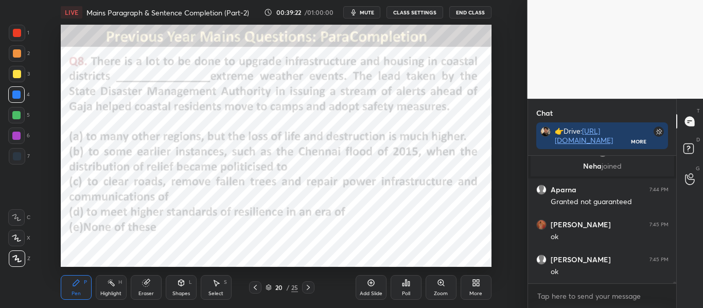
click at [373, 15] on span "mute" at bounding box center [367, 12] width 14 height 7
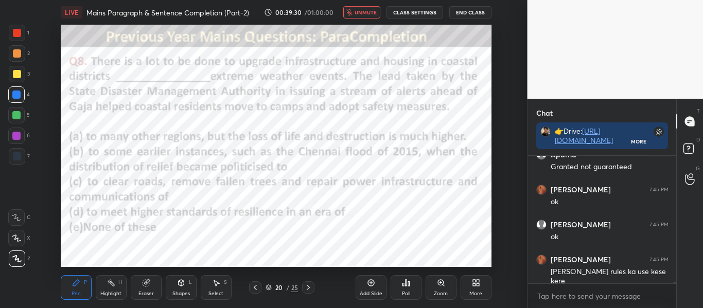
click at [380, 10] on button "unmute" at bounding box center [361, 12] width 37 height 12
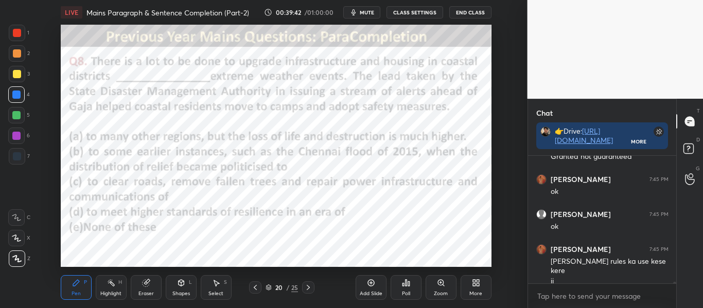
scroll to position [9136, 0]
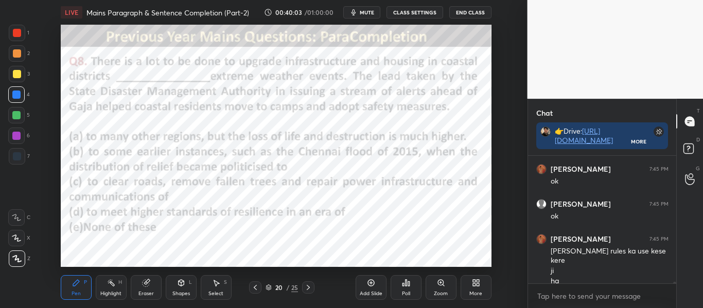
click at [367, 10] on span "mute" at bounding box center [367, 12] width 14 height 7
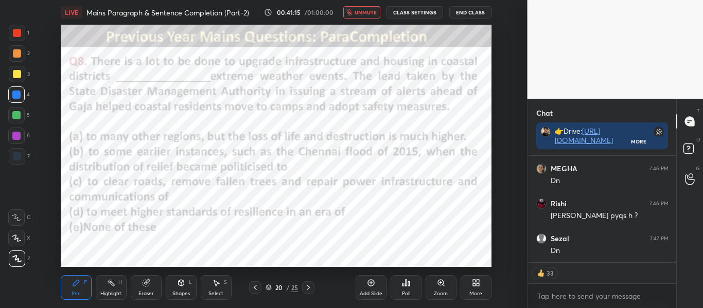
scroll to position [9406, 0]
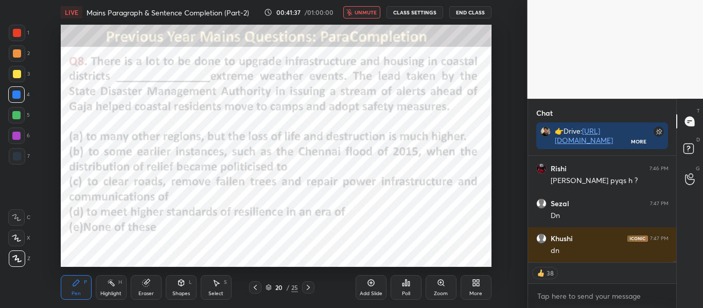
click at [374, 11] on span "unmute" at bounding box center [366, 12] width 22 height 7
click at [410, 289] on div "Poll" at bounding box center [406, 287] width 31 height 25
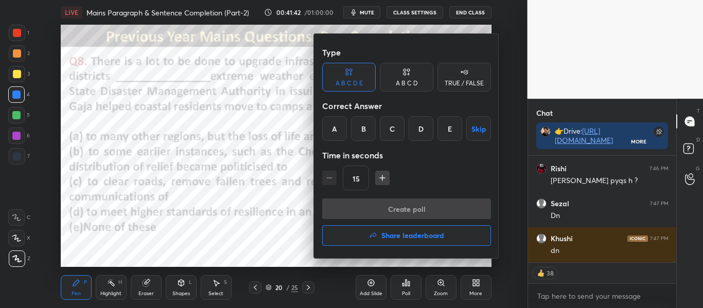
click at [422, 129] on div "D" at bounding box center [421, 128] width 25 height 25
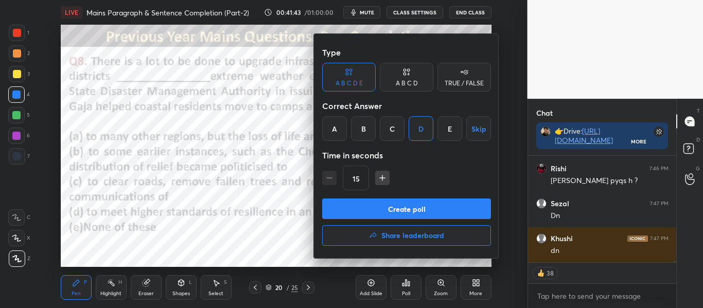
click at [425, 204] on button "Create poll" at bounding box center [406, 209] width 169 height 21
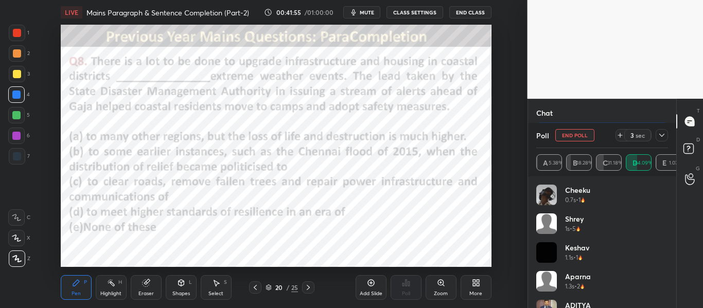
scroll to position [9449, 0]
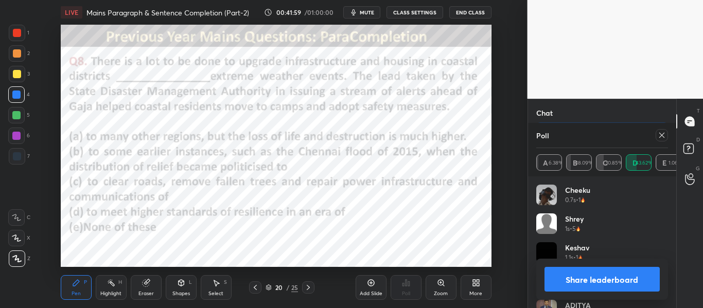
click at [569, 277] on button "Share leaderboard" at bounding box center [602, 279] width 116 height 25
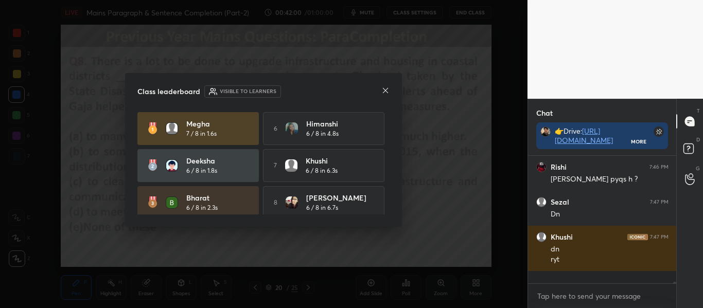
scroll to position [9397, 0]
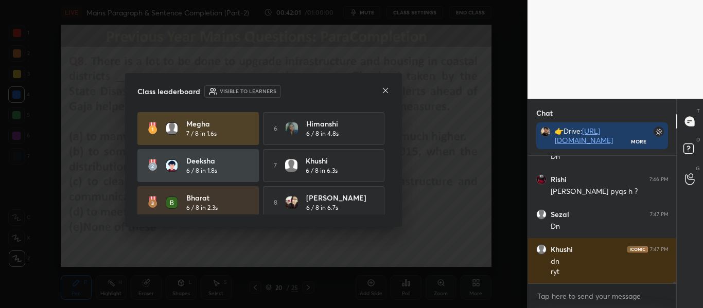
click at [385, 89] on icon at bounding box center [385, 90] width 8 height 8
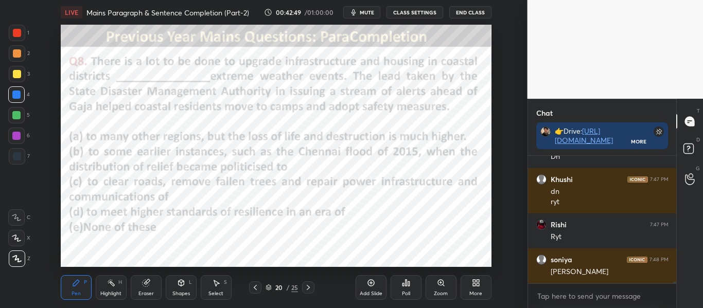
scroll to position [9501, 0]
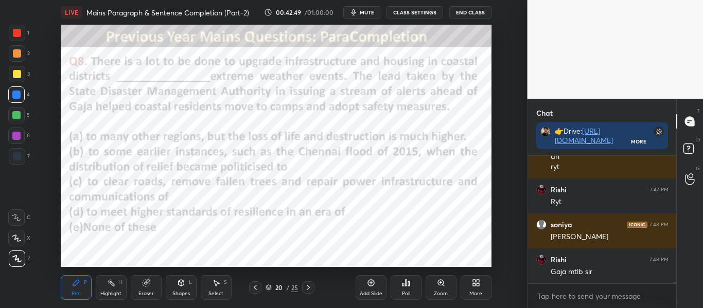
click at [20, 34] on div at bounding box center [17, 33] width 8 height 8
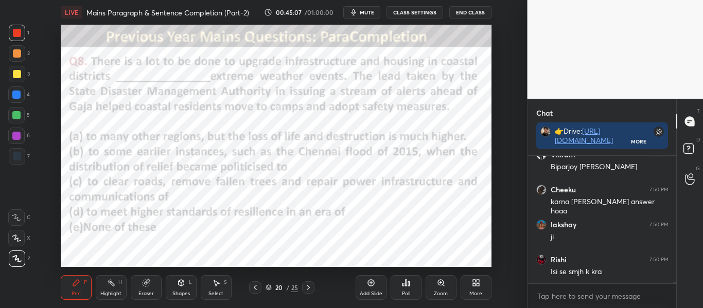
scroll to position [9920, 0]
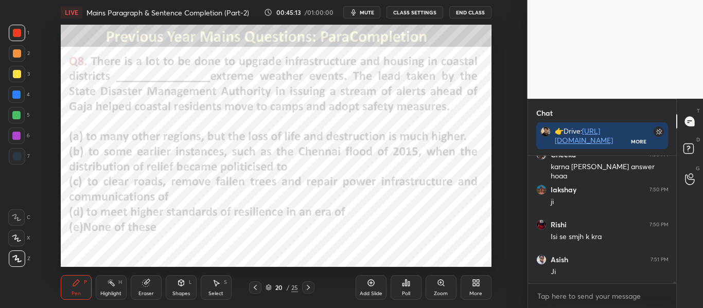
click at [308, 288] on icon at bounding box center [308, 288] width 8 height 8
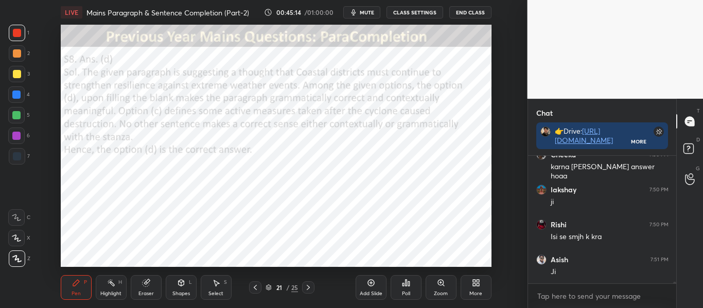
click at [308, 288] on icon at bounding box center [308, 288] width 8 height 8
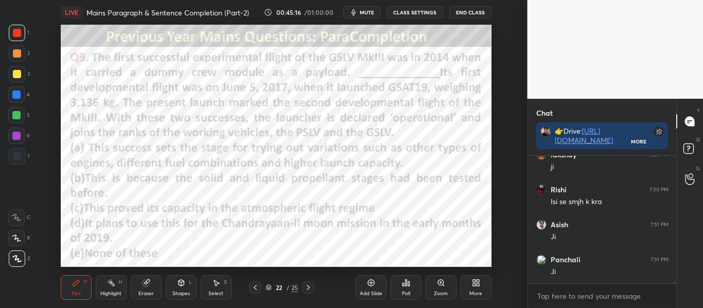
scroll to position [9990, 0]
click at [360, 10] on button "mute" at bounding box center [361, 12] width 37 height 12
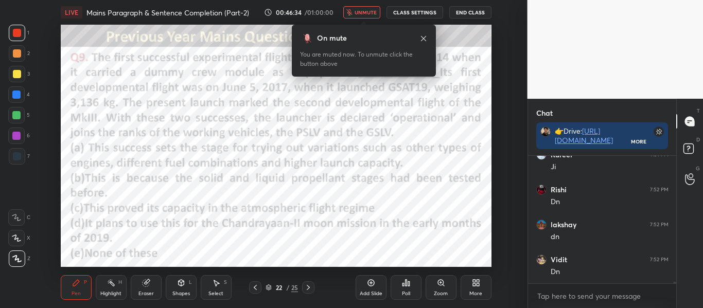
scroll to position [10095, 0]
click at [347, 8] on button "unmute" at bounding box center [361, 12] width 37 height 12
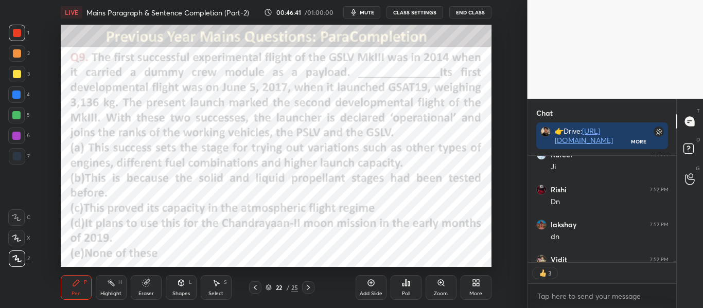
click at [397, 292] on div "Poll" at bounding box center [406, 287] width 31 height 25
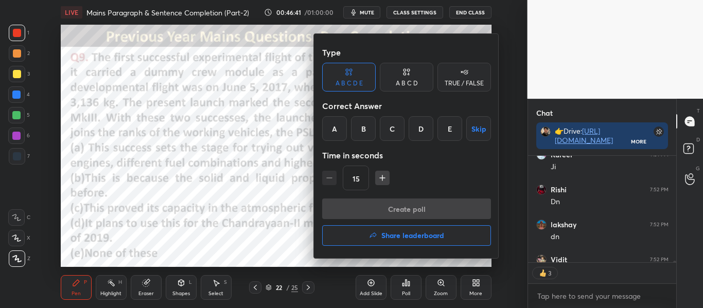
click at [385, 131] on div "C" at bounding box center [392, 128] width 25 height 25
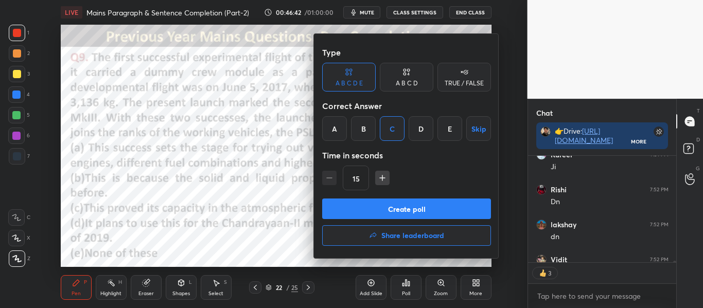
click at [404, 206] on button "Create poll" at bounding box center [406, 209] width 169 height 21
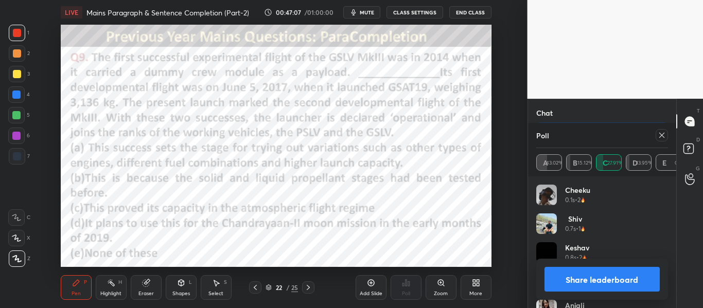
scroll to position [10289, 0]
click at [666, 136] on div at bounding box center [662, 135] width 12 height 12
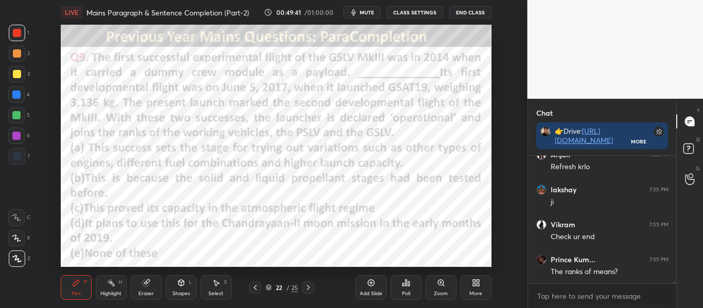
scroll to position [10548, 0]
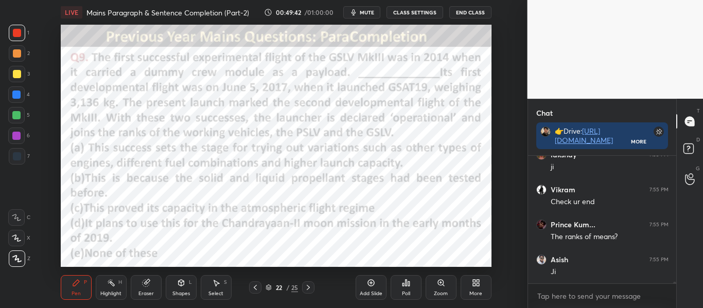
click at [310, 291] on icon at bounding box center [308, 288] width 8 height 8
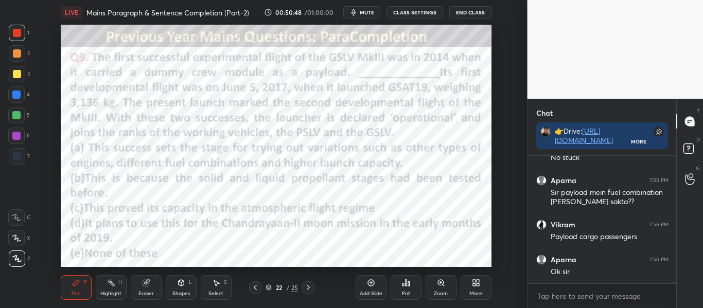
scroll to position [10743, 0]
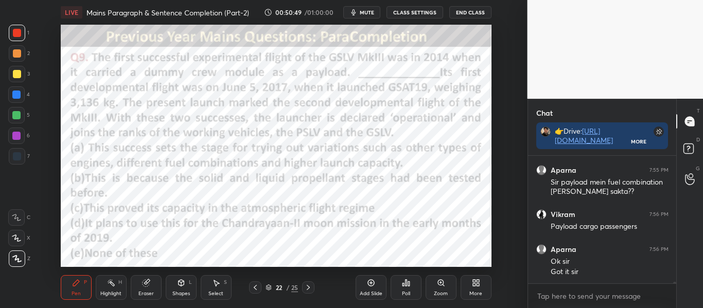
click at [307, 290] on icon at bounding box center [308, 287] width 3 height 5
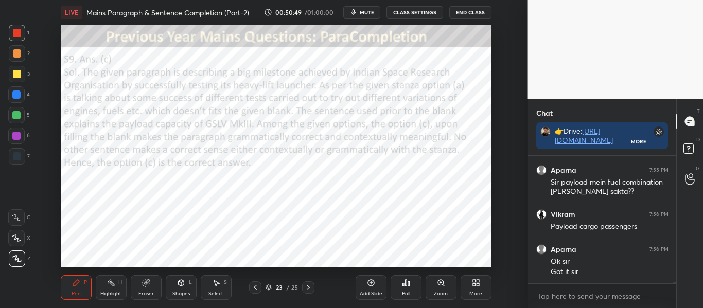
click at [307, 290] on icon at bounding box center [308, 287] width 3 height 5
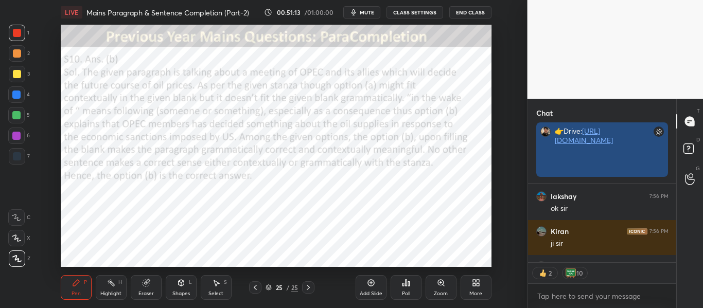
scroll to position [11037, 0]
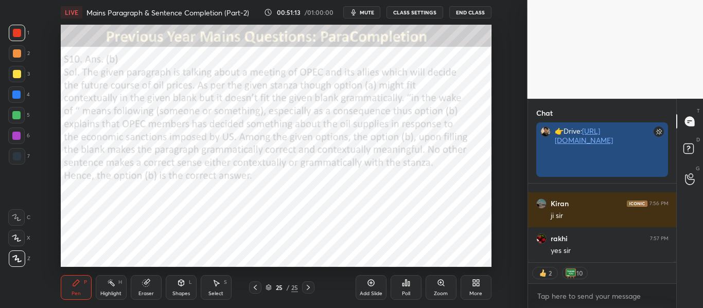
click at [573, 145] on link "[URL][DOMAIN_NAME]" at bounding box center [584, 135] width 58 height 19
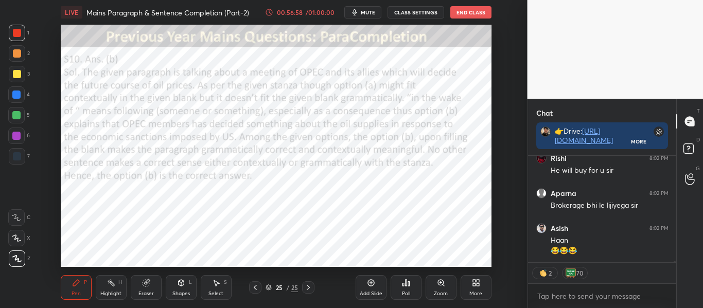
scroll to position [14554, 0]
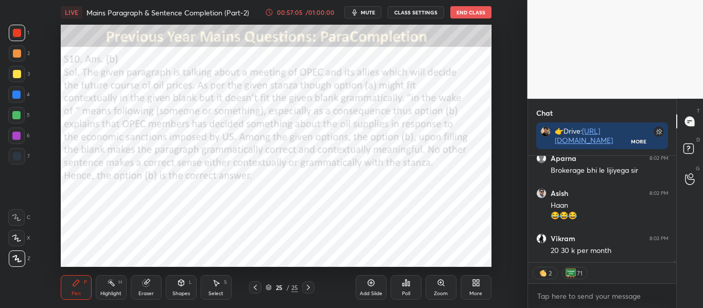
type textarea "x"
